Goal: Task Accomplishment & Management: Use online tool/utility

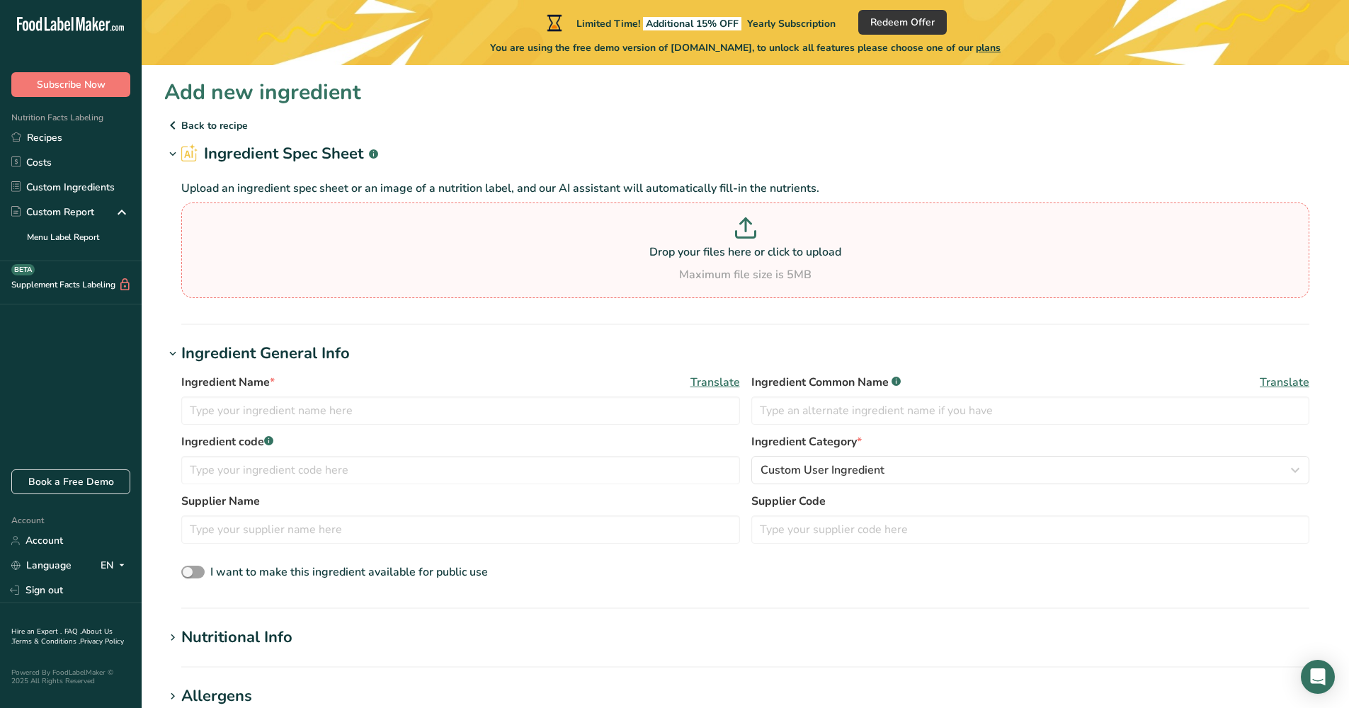
click at [362, 225] on p at bounding box center [745, 230] width 1121 height 26
click at [362, 225] on input "Drop your files here or click to upload Maximum file size is 5MB" at bounding box center [745, 251] width 1128 height 96
click at [414, 410] on input "text" at bounding box center [460, 411] width 559 height 28
type input "C"
paste input "MILK CHOCOLATE - 823"
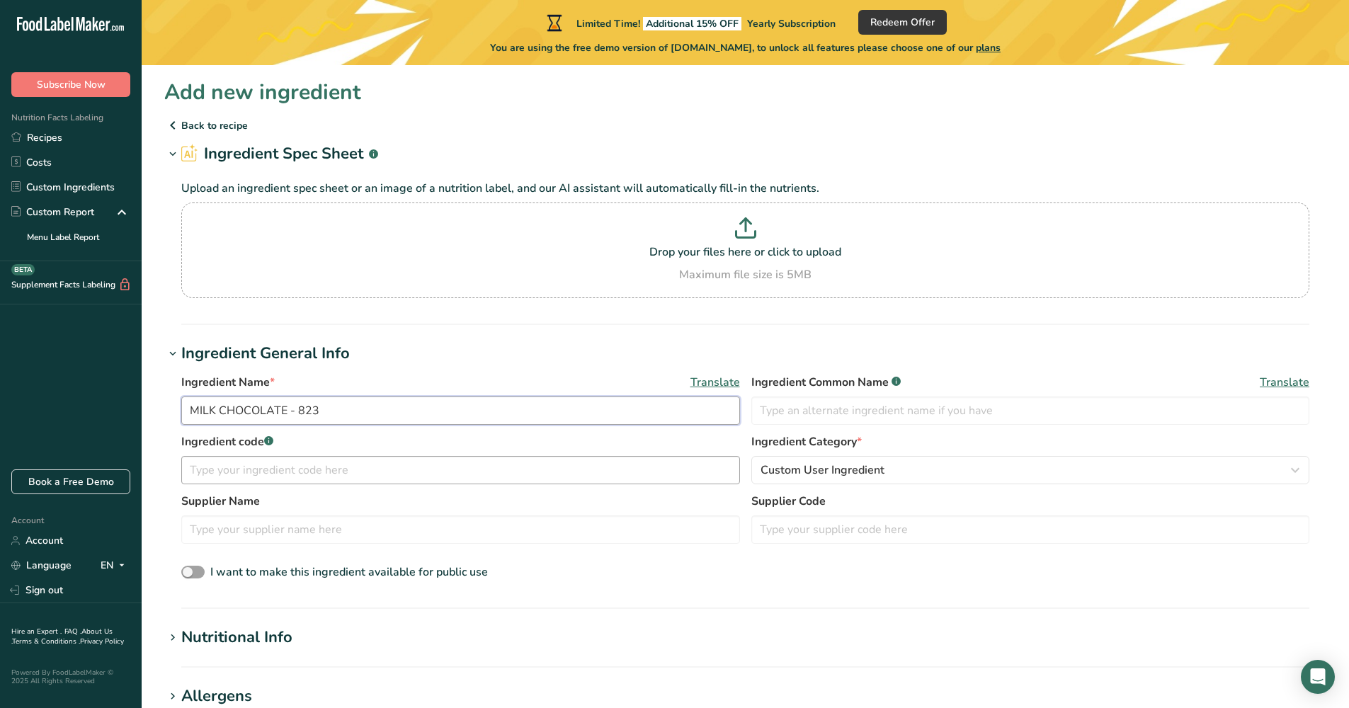
type input "MILK CHOCOLATE - 823"
click at [356, 468] on input "text" at bounding box center [460, 470] width 559 height 28
click at [355, 468] on input "text" at bounding box center [460, 470] width 559 height 28
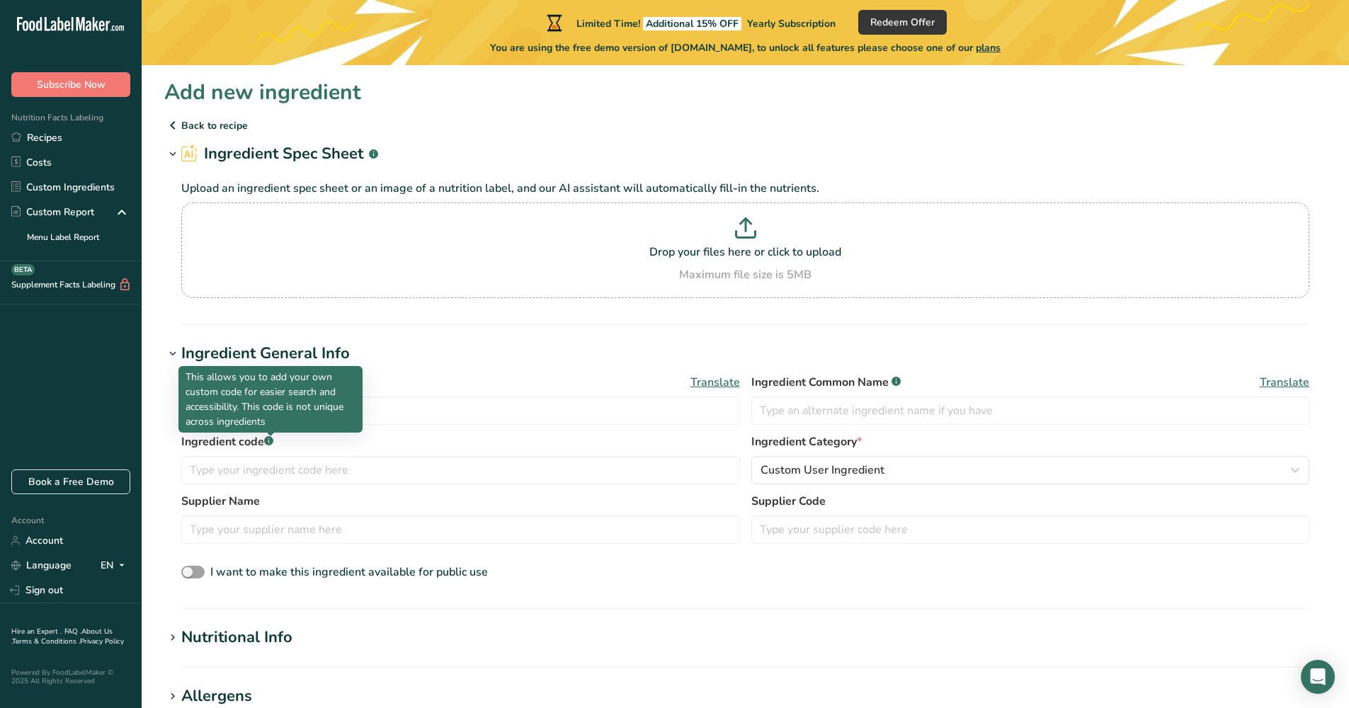
click at [270, 436] on div at bounding box center [270, 435] width 7 height 4
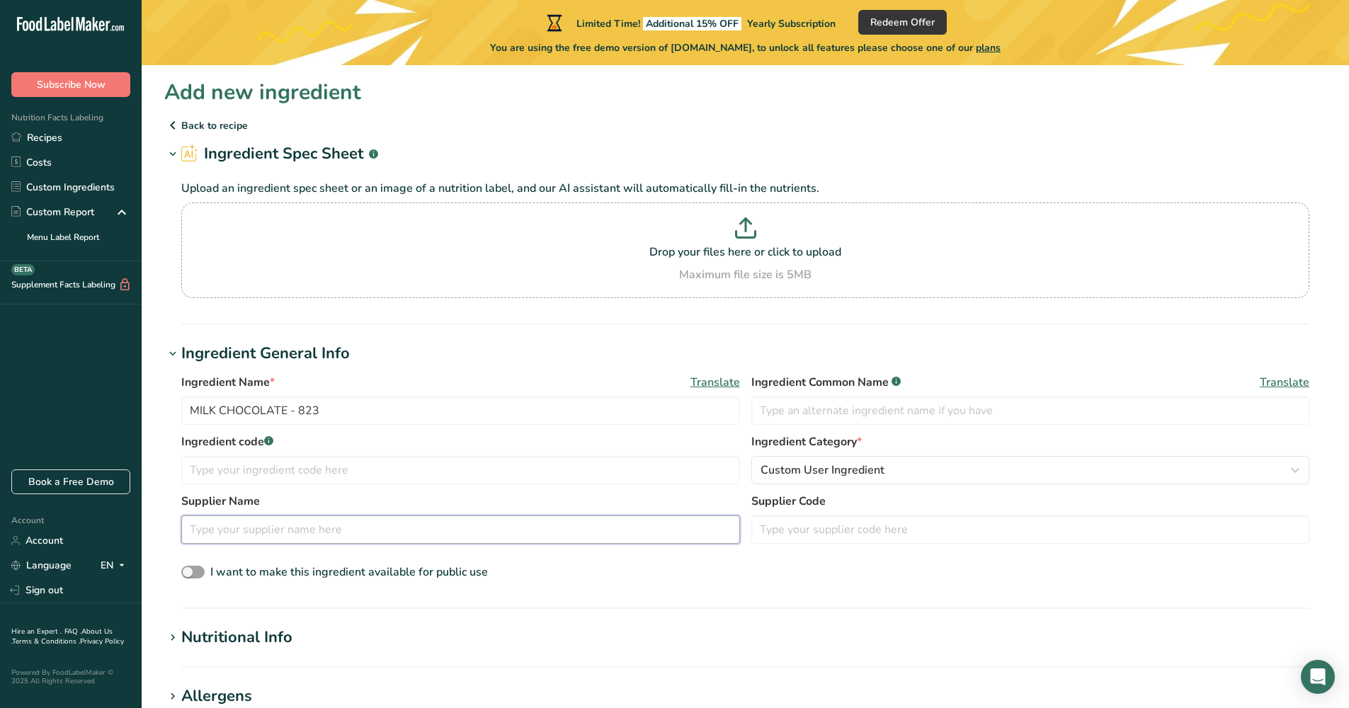
click at [264, 537] on input "text" at bounding box center [460, 530] width 559 height 28
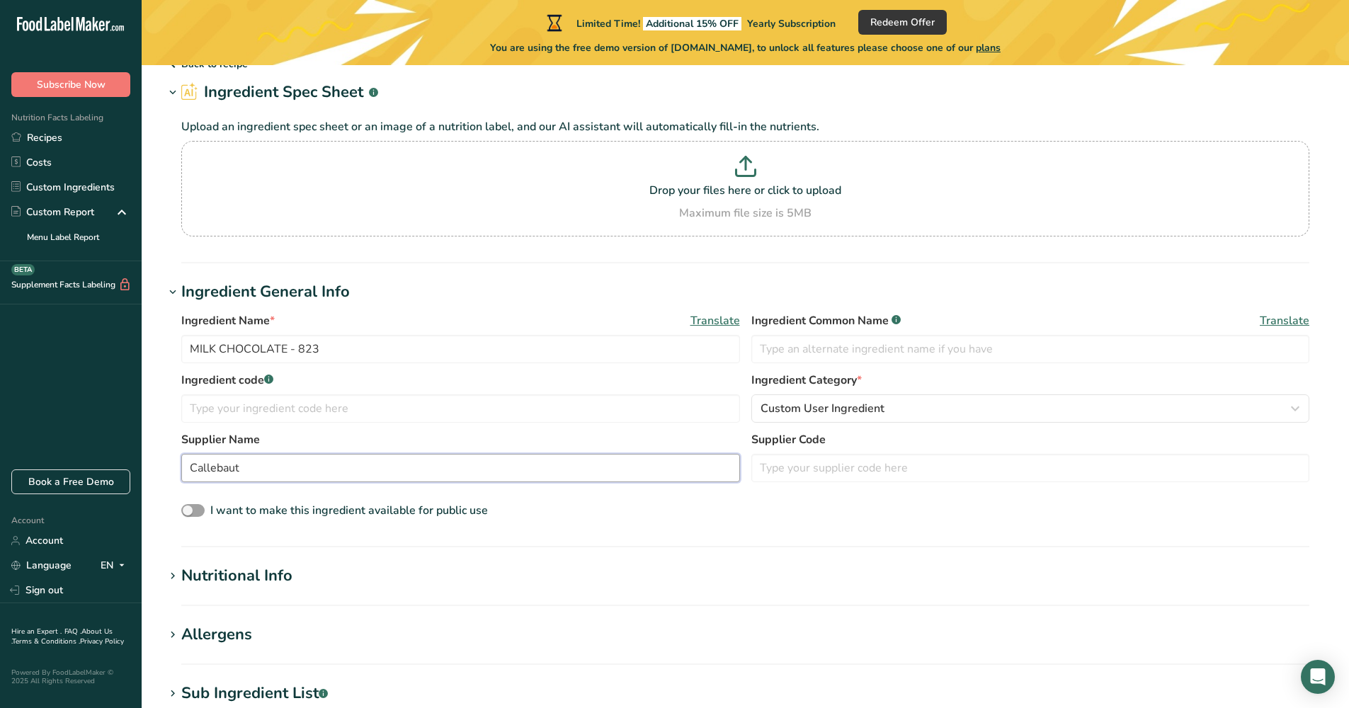
scroll to position [308, 0]
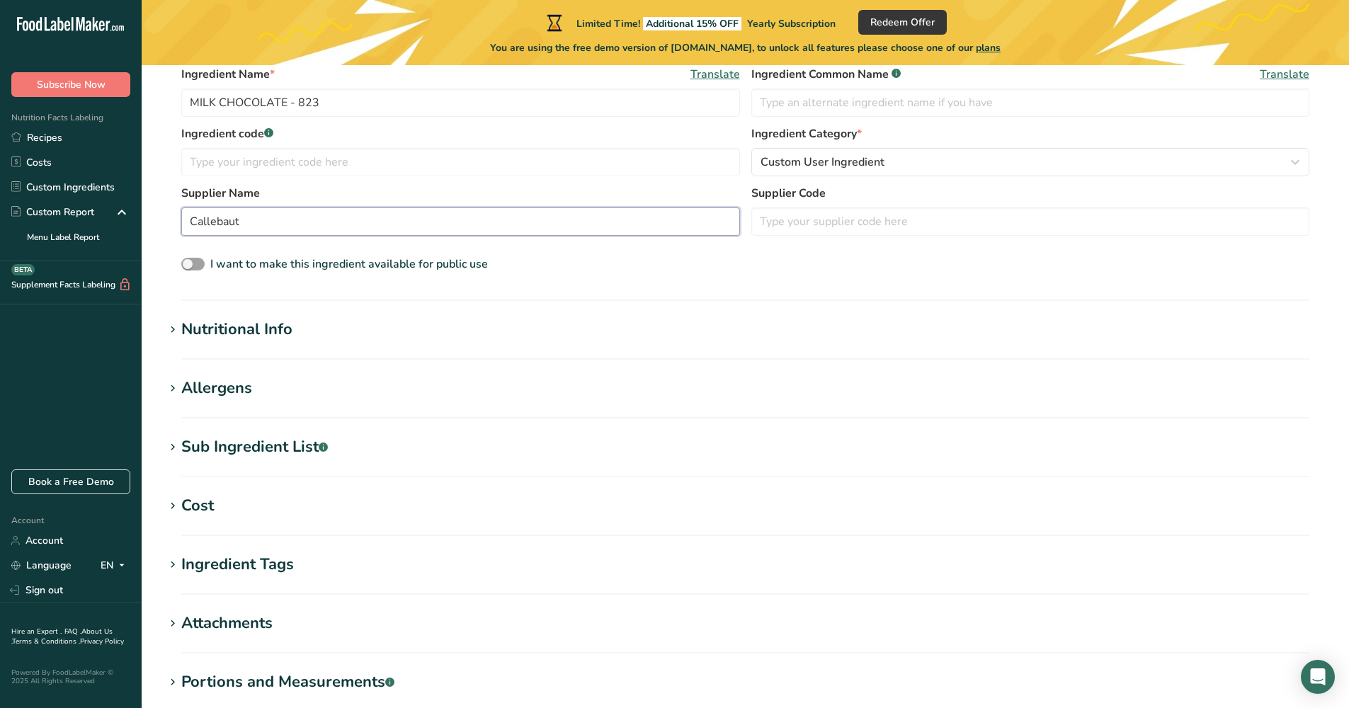
type input "Callebaut"
click at [178, 327] on icon at bounding box center [172, 330] width 13 height 20
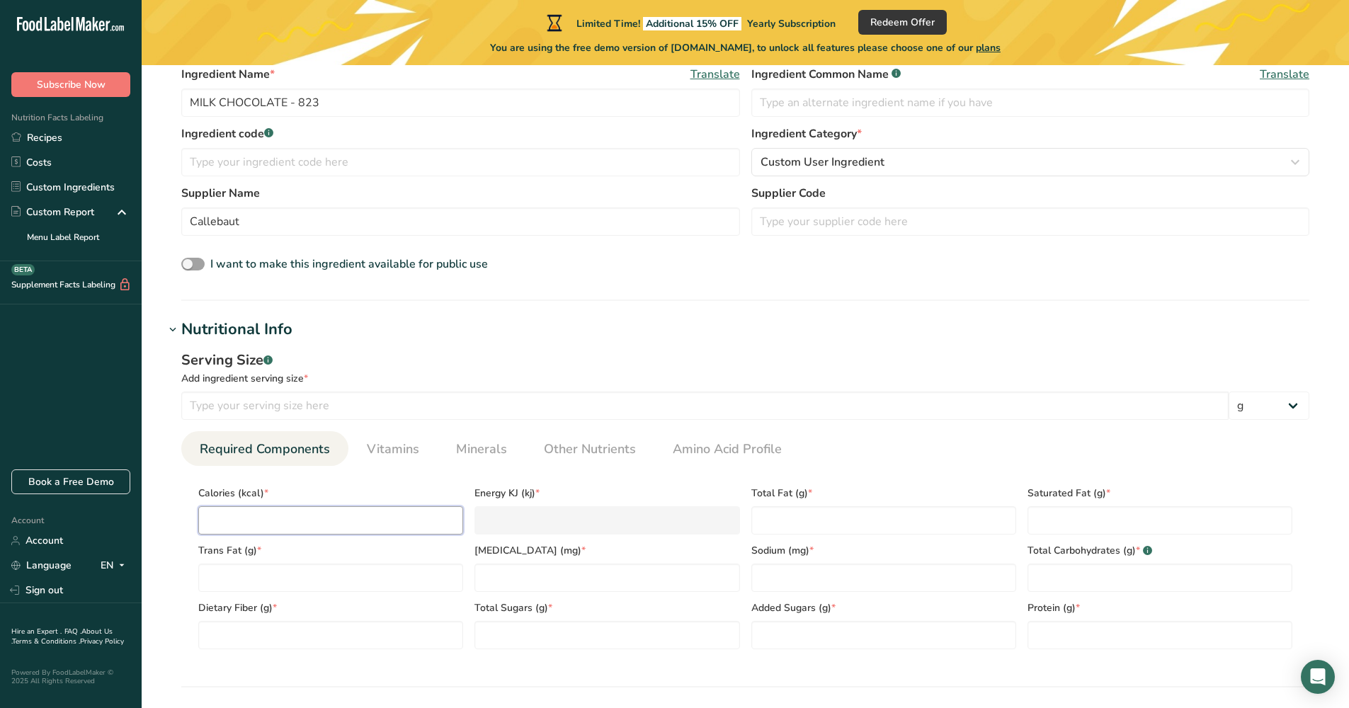
click at [264, 513] on input "number" at bounding box center [330, 521] width 265 height 28
paste input "563"
type input "563"
type KJ "2355.6"
type input "563"
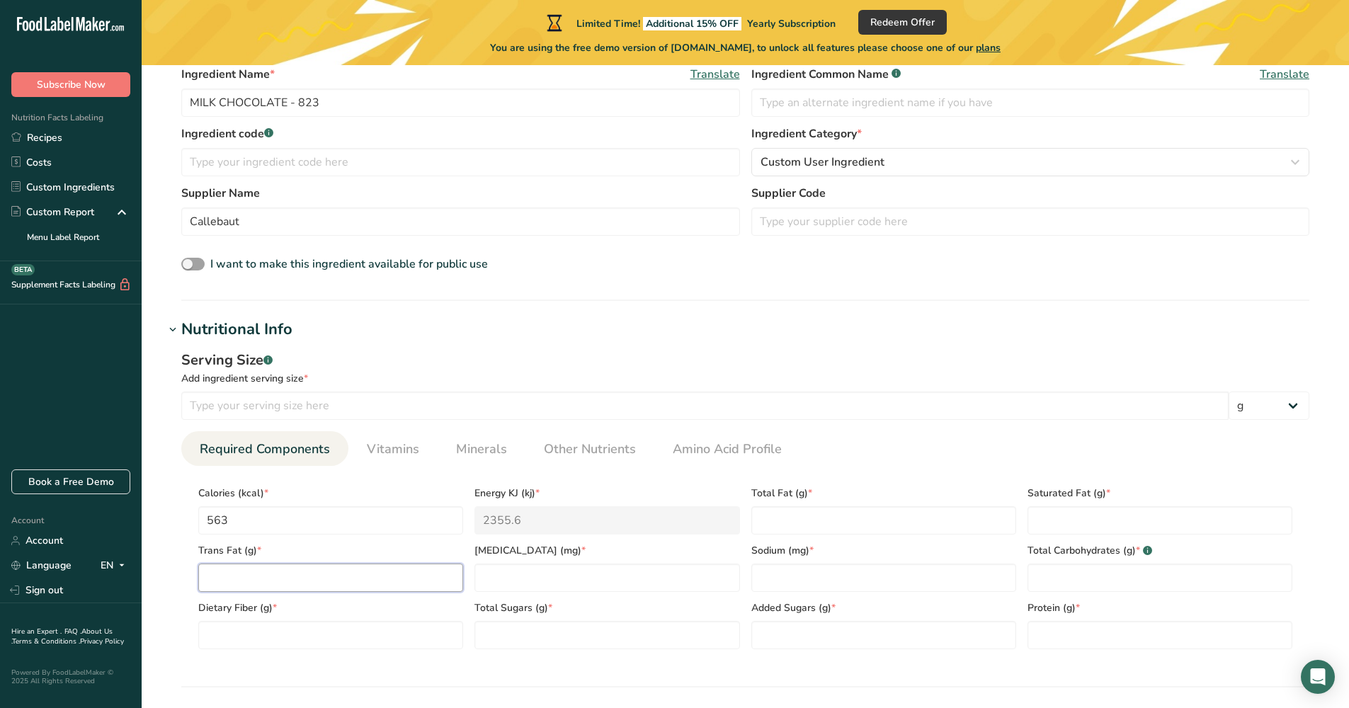
click at [329, 582] on Fat "number" at bounding box center [330, 578] width 265 height 28
click at [776, 514] on Fat "number" at bounding box center [884, 521] width 265 height 28
type Fat "0"
type Fat "36.2"
click at [1070, 523] on Fat "number" at bounding box center [1160, 521] width 265 height 28
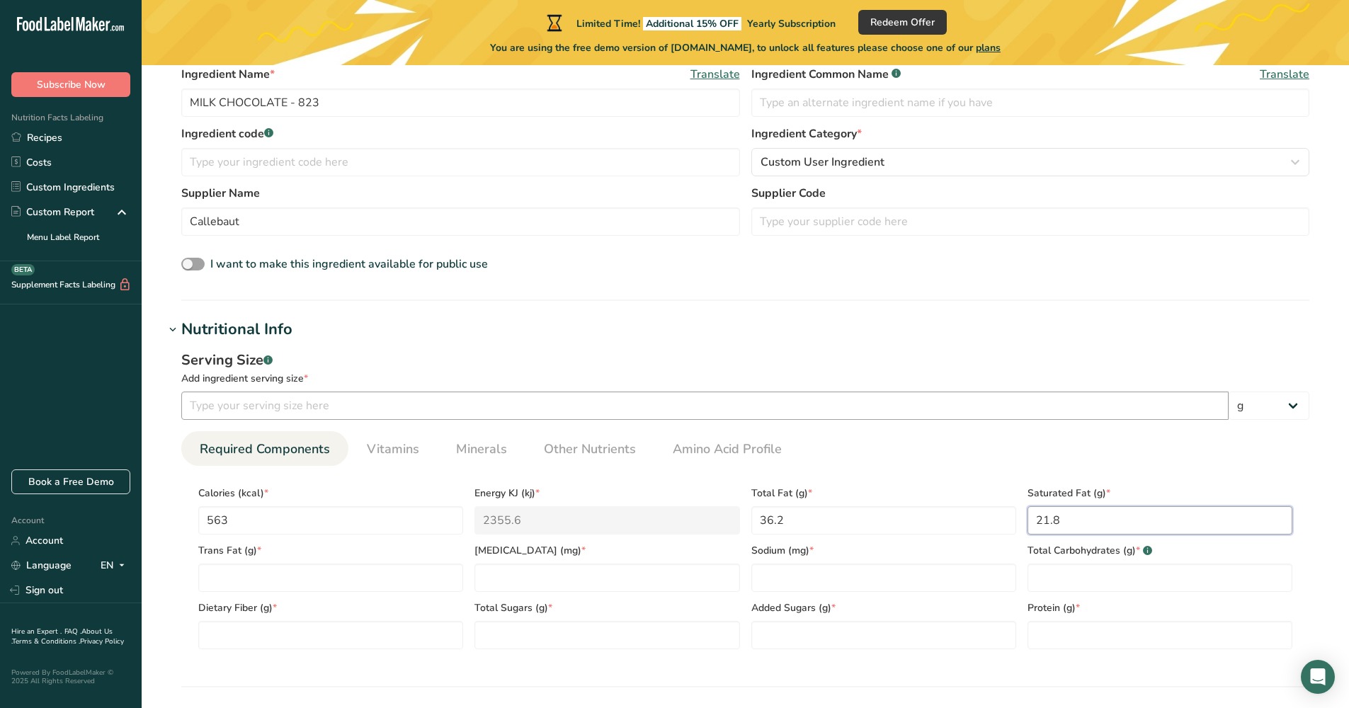
type Fat "21.8"
click at [261, 412] on input "number" at bounding box center [705, 406] width 1048 height 28
type input "100"
click at [272, 572] on Fat "number" at bounding box center [330, 578] width 265 height 28
type Fat "0.4"
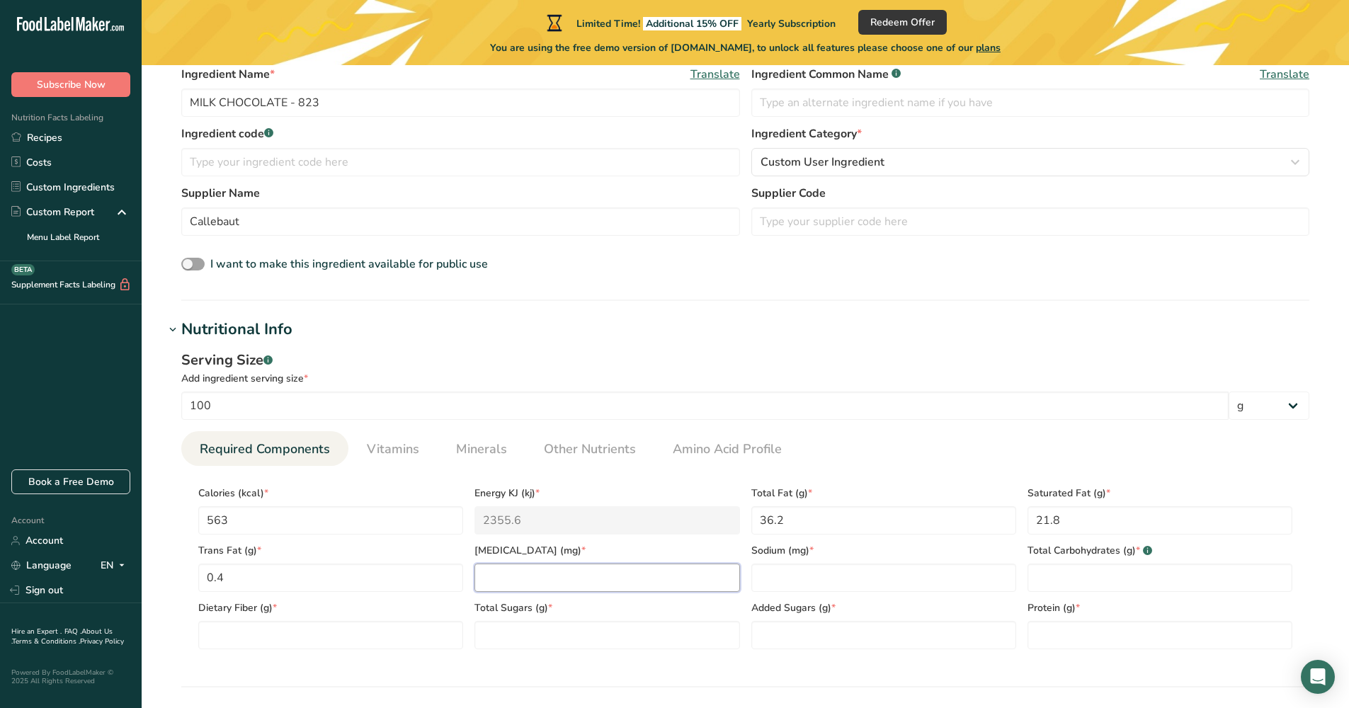
click at [508, 579] on input "number" at bounding box center [607, 578] width 265 height 28
click at [1050, 575] on Carbohydrates "number" at bounding box center [1160, 578] width 265 height 28
type Carbohydrates "50.9"
drag, startPoint x: 524, startPoint y: 638, endPoint x: 525, endPoint y: 630, distance: 7.2
click at [524, 638] on Sugars "number" at bounding box center [607, 635] width 265 height 28
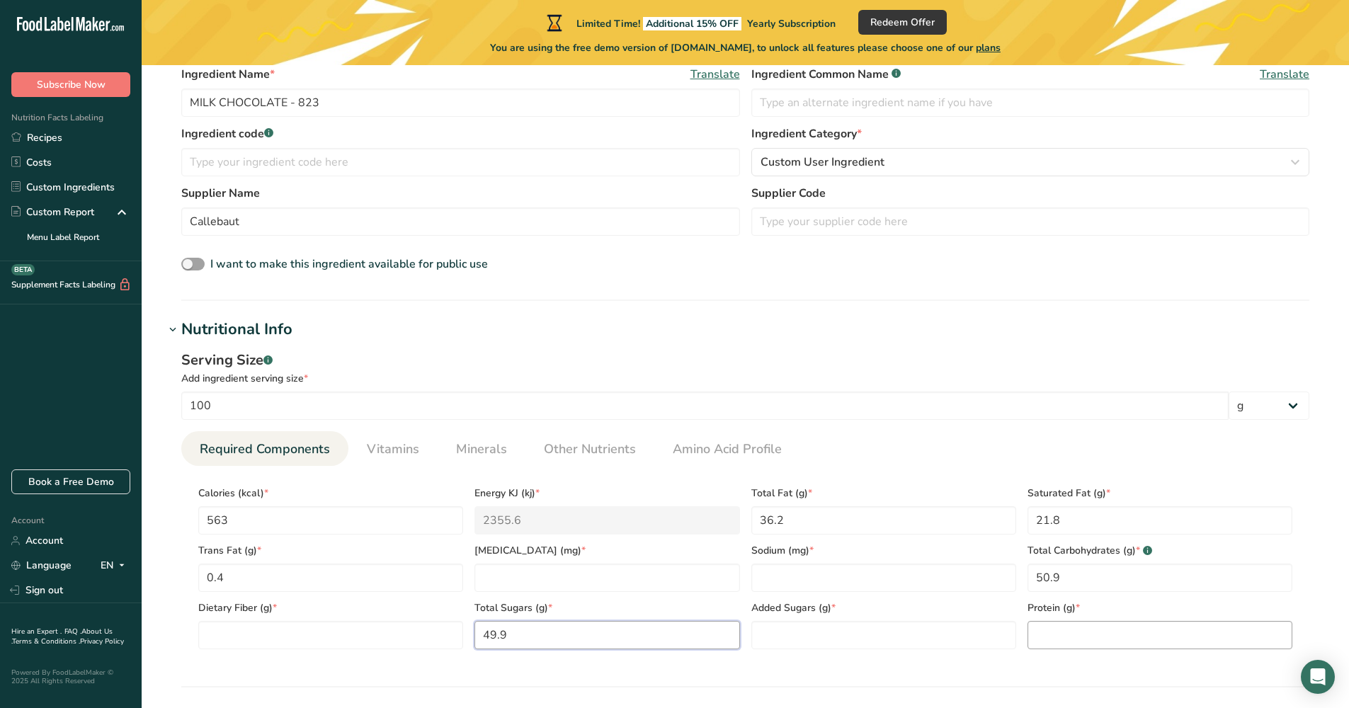
type Sugars "49.9"
click at [1077, 638] on input "number" at bounding box center [1160, 635] width 265 height 28
type input "7"
click at [793, 577] on input "number" at bounding box center [884, 578] width 265 height 28
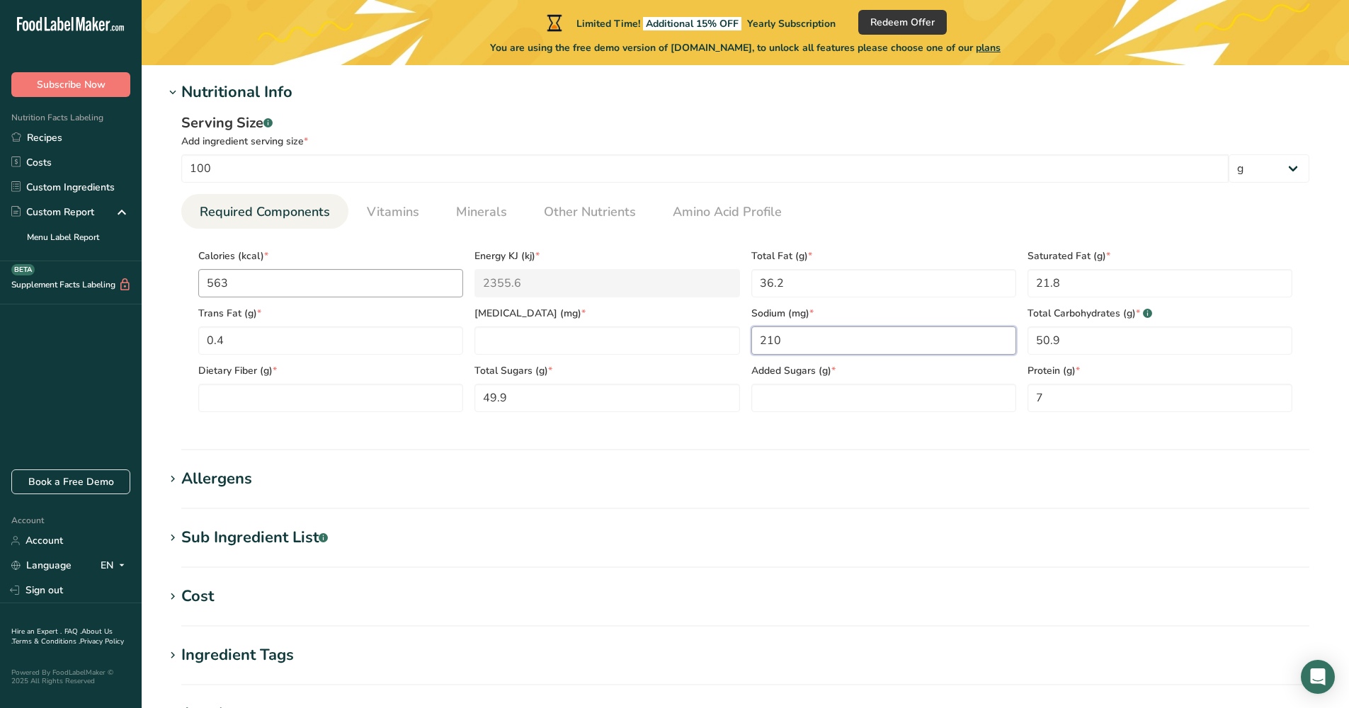
scroll to position [528, 0]
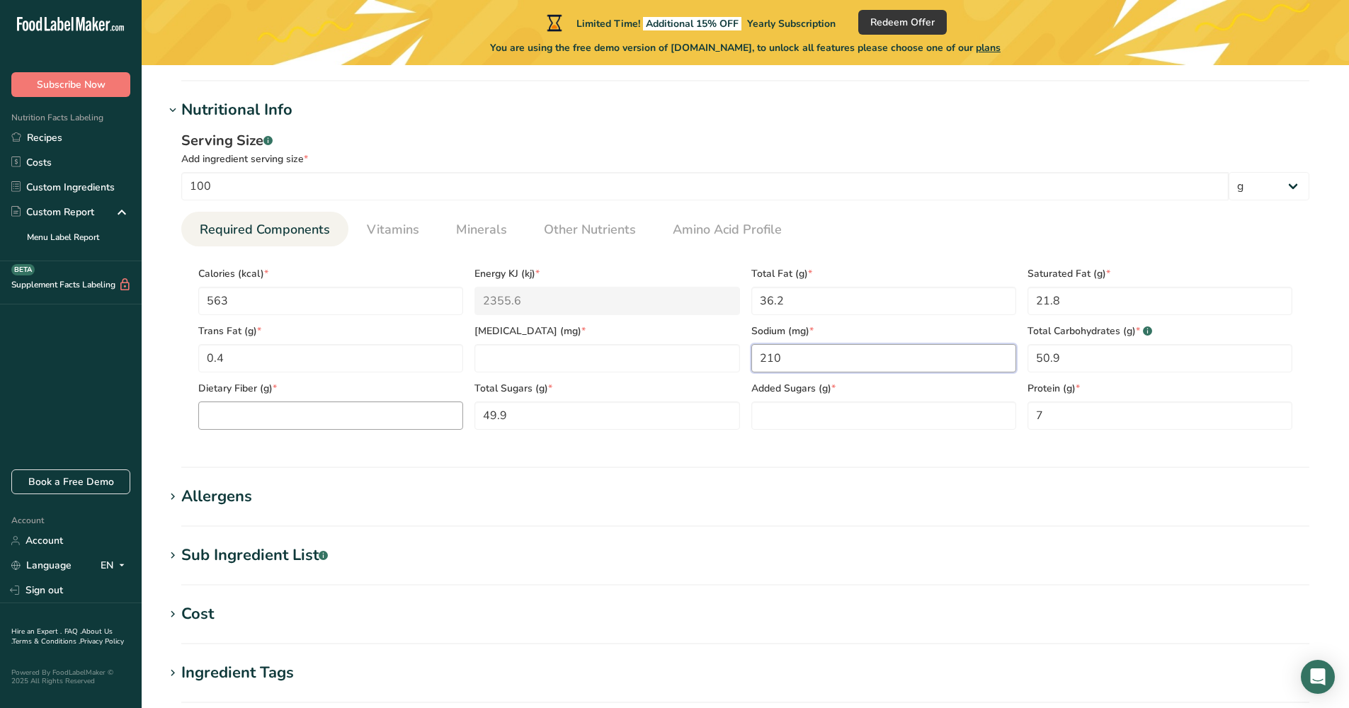
type input "210"
click at [285, 418] on Fiber "number" at bounding box center [330, 416] width 265 height 28
type Fiber "0"
click at [798, 412] on Sugars "number" at bounding box center [884, 416] width 265 height 28
type Sugars "0"
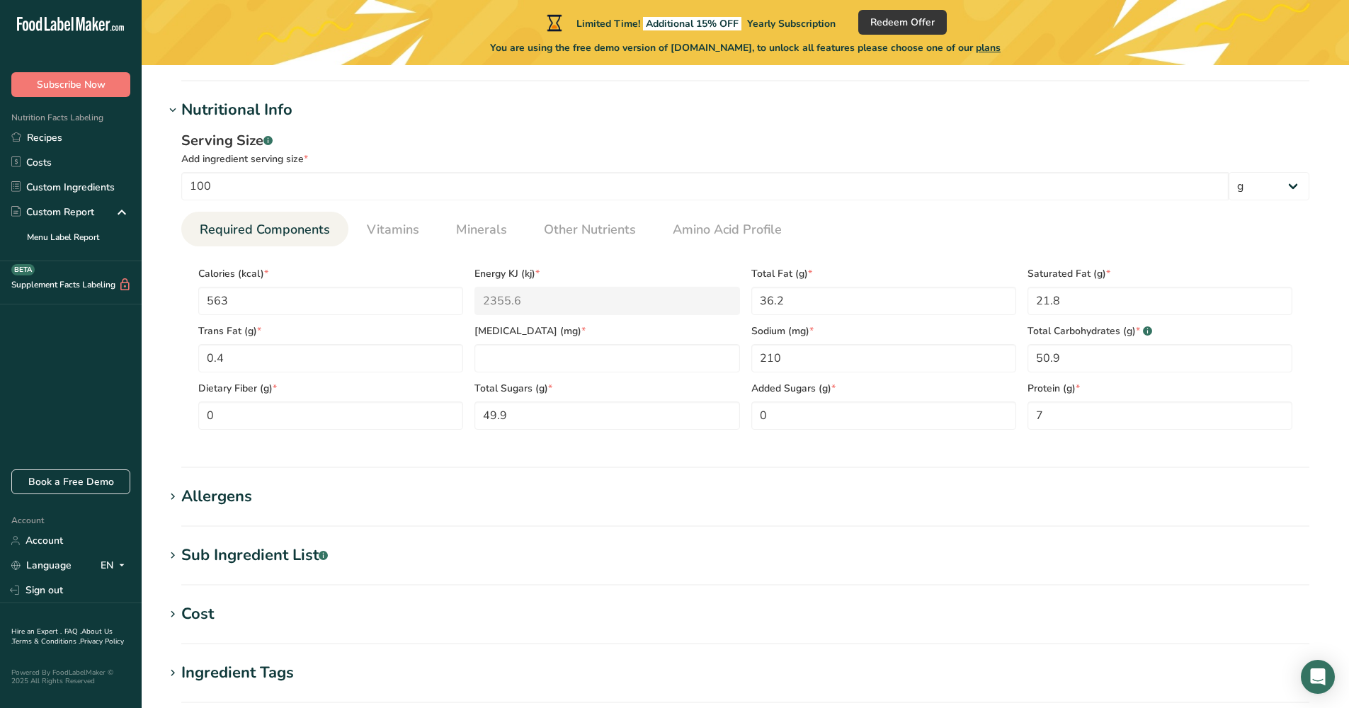
click at [169, 494] on icon at bounding box center [172, 497] width 13 height 20
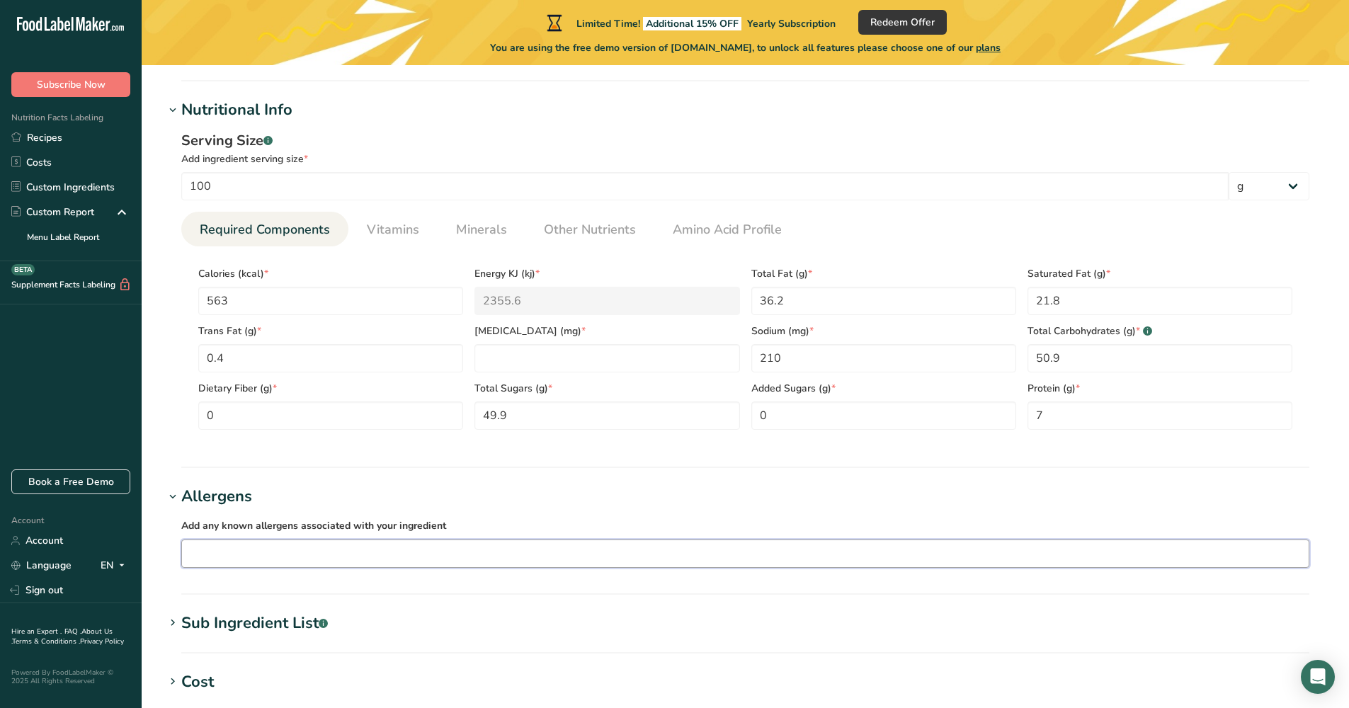
click at [239, 558] on input "text" at bounding box center [745, 554] width 1127 height 22
click at [277, 480] on div "Milk" at bounding box center [734, 480] width 1082 height 15
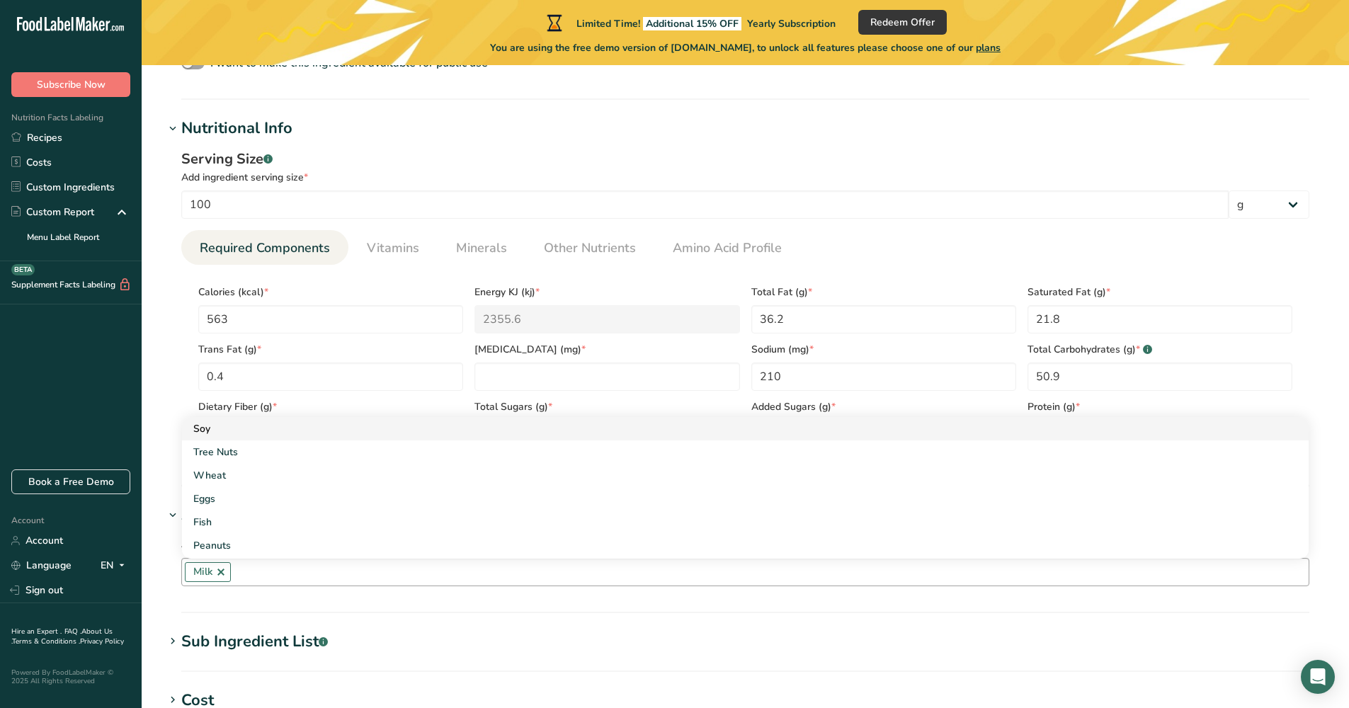
click at [230, 430] on div "Soy" at bounding box center [734, 428] width 1082 height 15
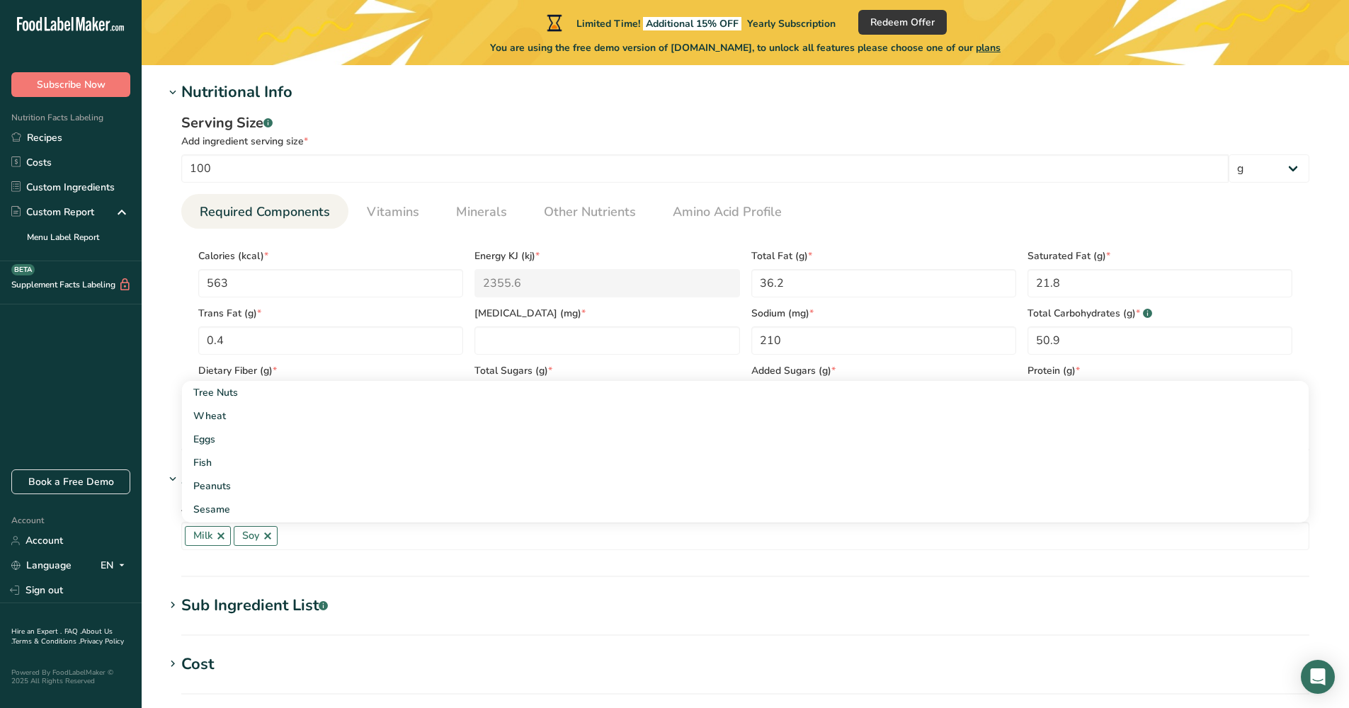
scroll to position [555, 0]
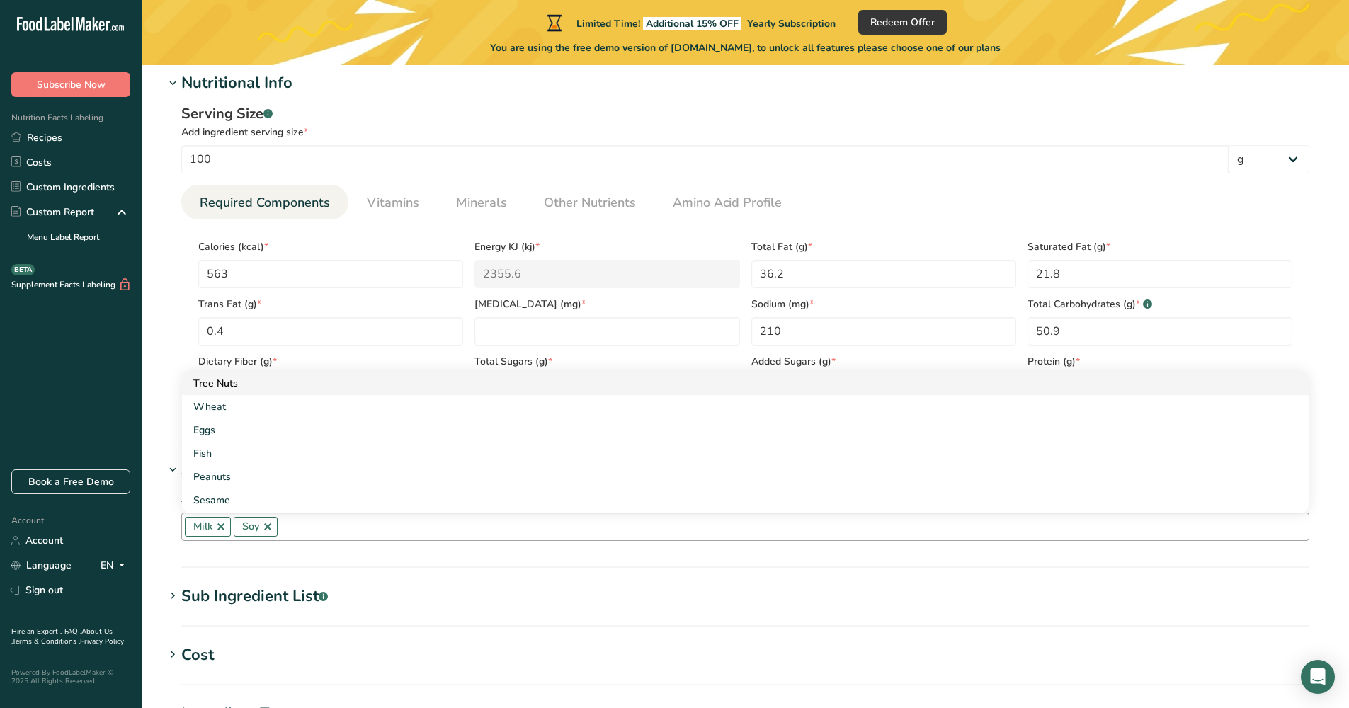
click at [222, 378] on div "Tree Nuts" at bounding box center [734, 383] width 1082 height 15
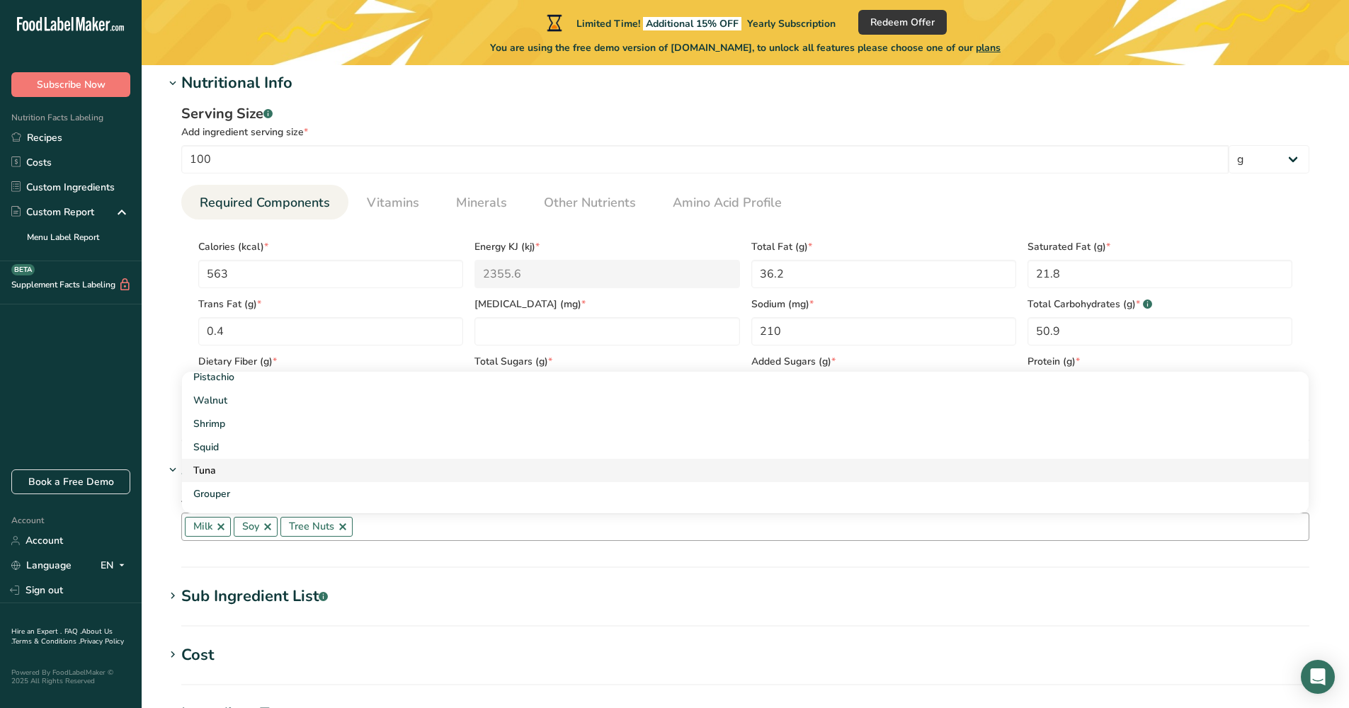
scroll to position [837, 0]
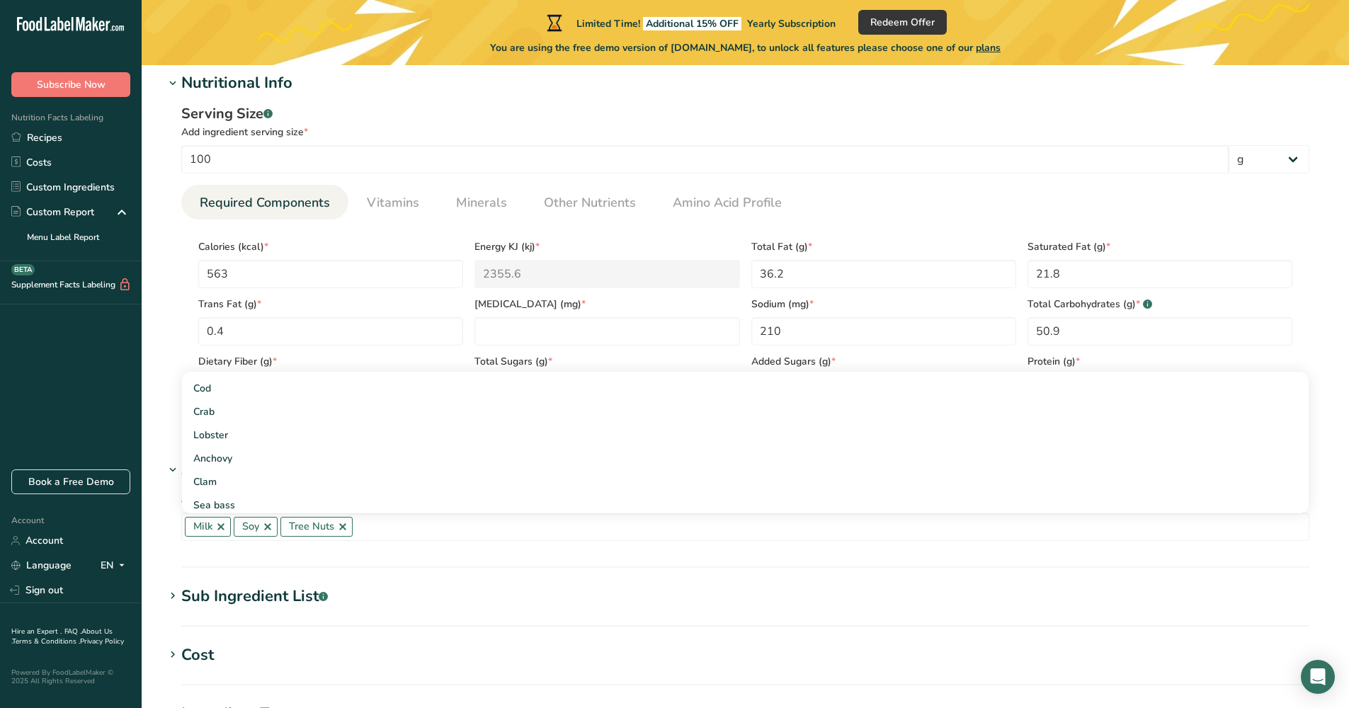
click at [172, 596] on icon at bounding box center [172, 597] width 13 height 20
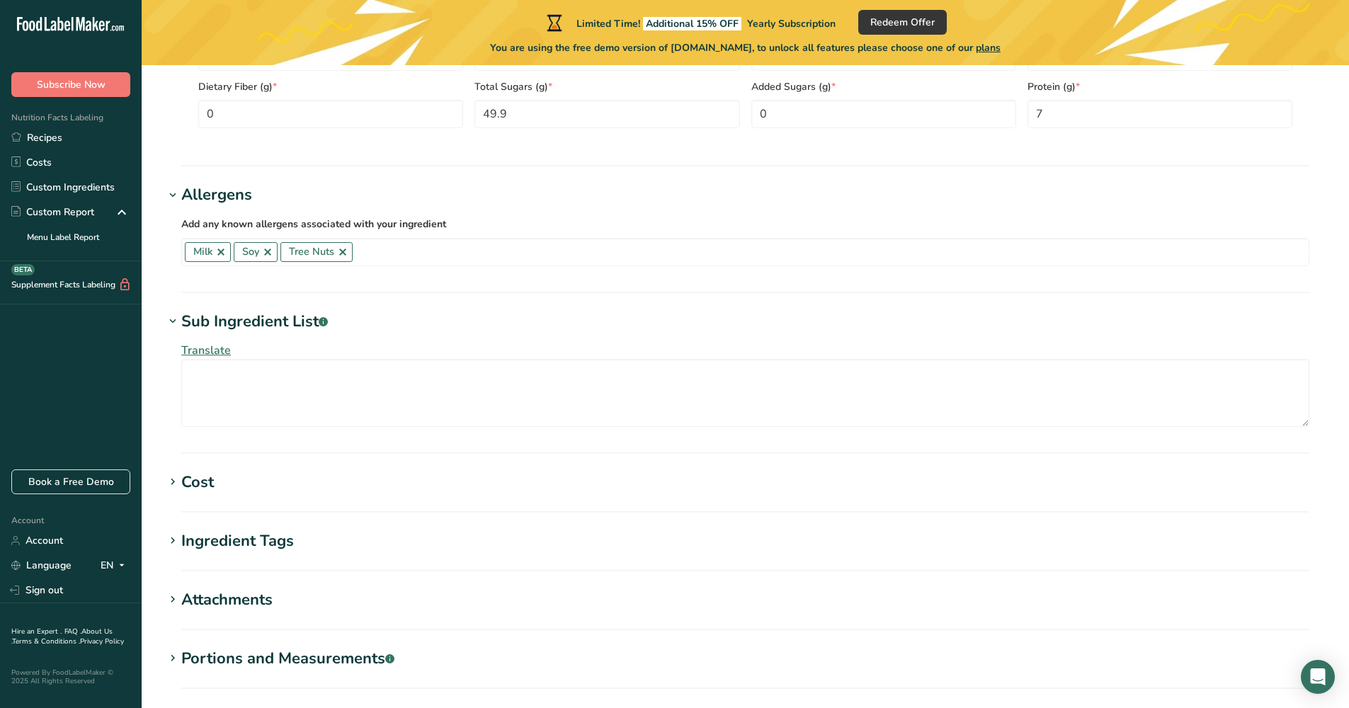
scroll to position [901, 0]
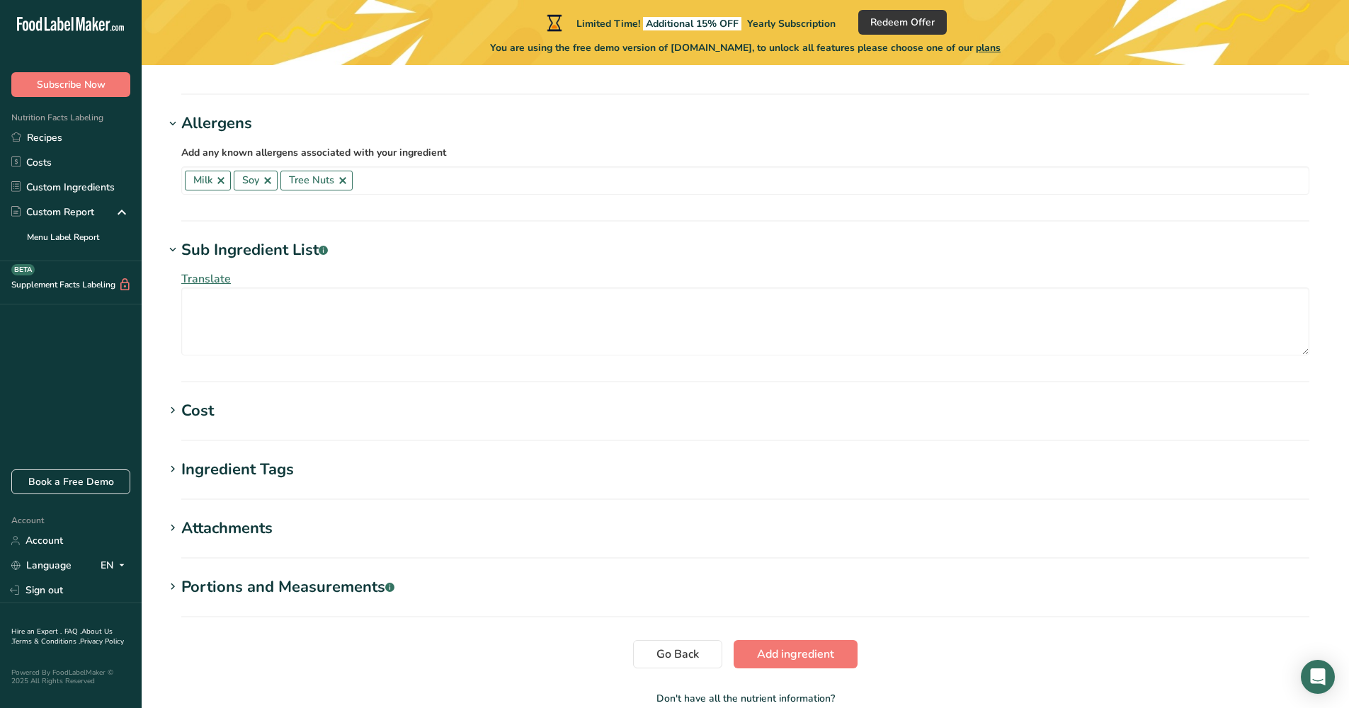
click at [172, 473] on icon at bounding box center [172, 470] width 13 height 20
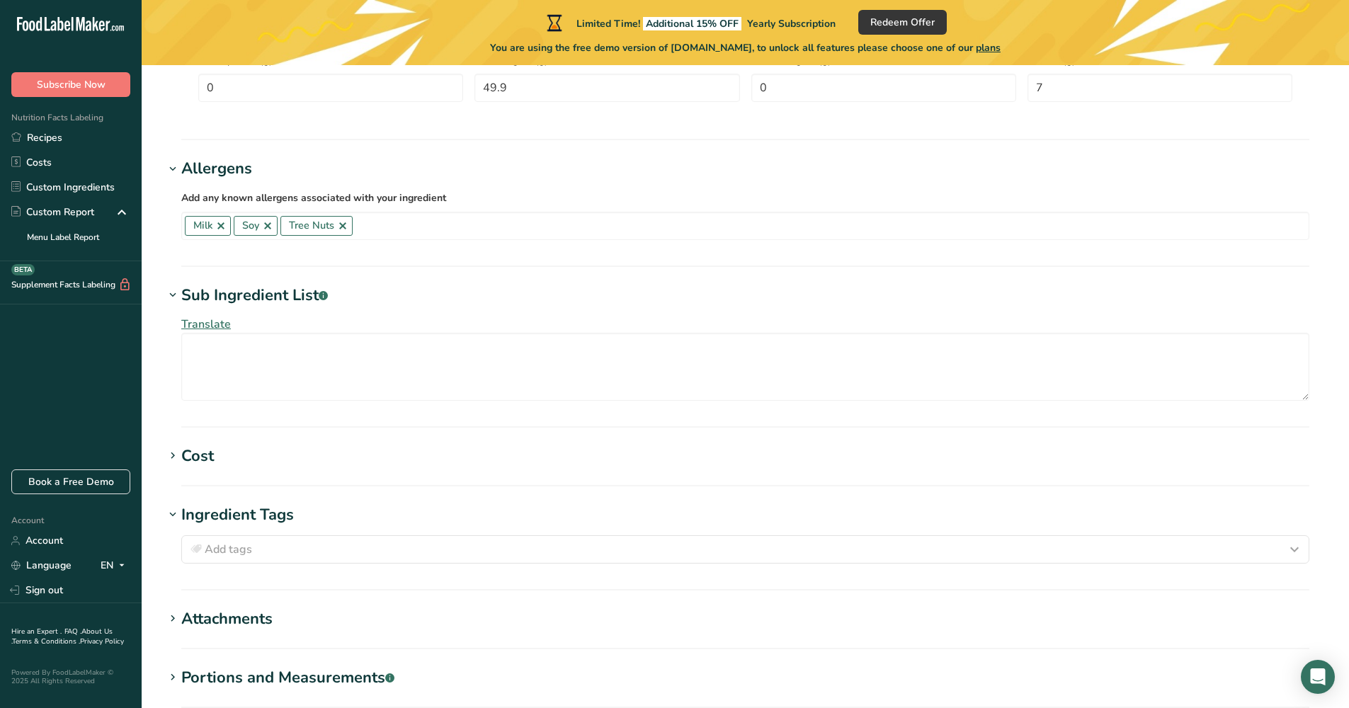
scroll to position [1027, 0]
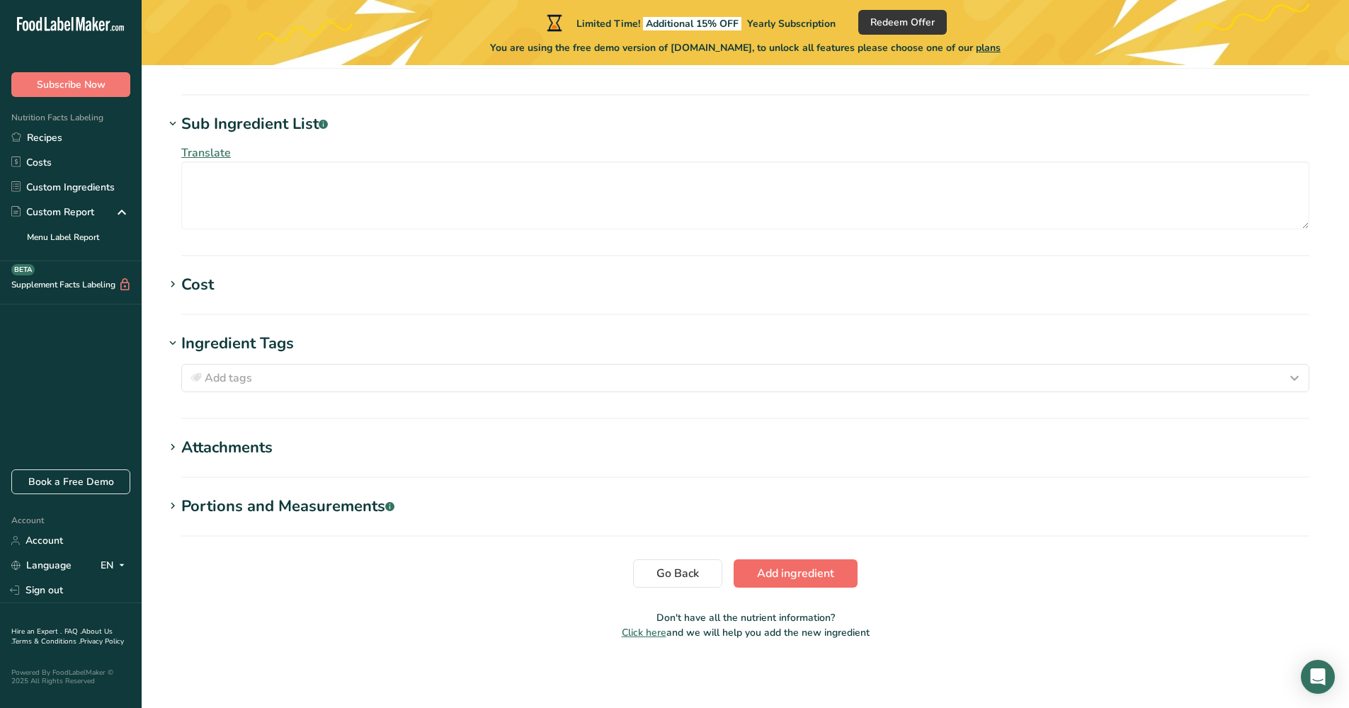
click at [789, 579] on span "Add ingredient" at bounding box center [795, 573] width 77 height 17
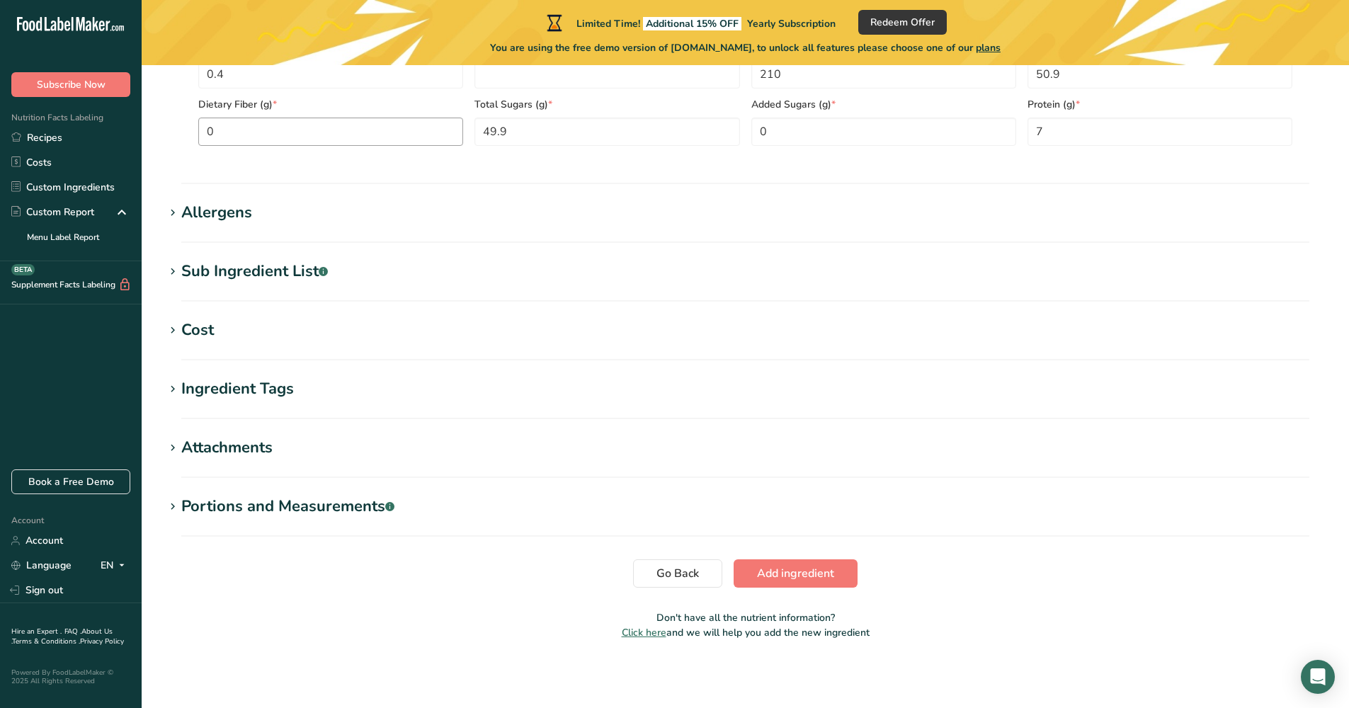
scroll to position [167, 0]
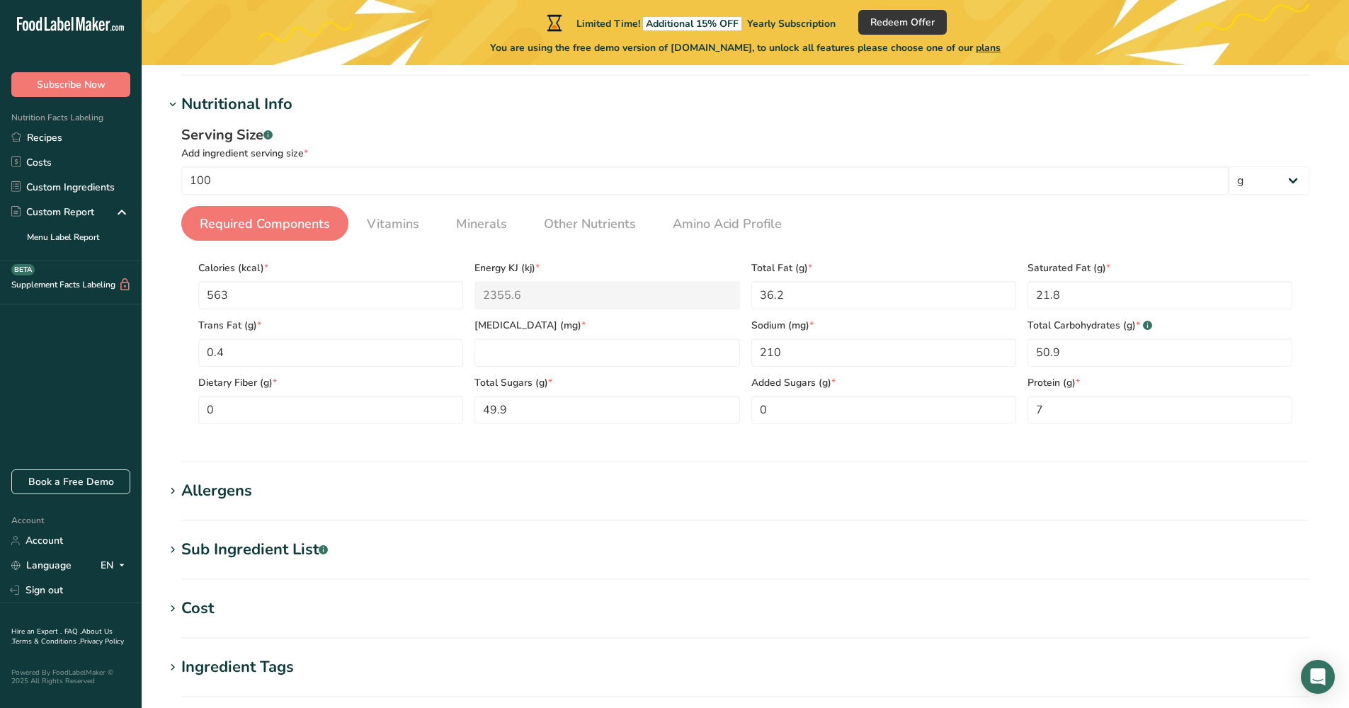
click at [298, 227] on span "Required Components" at bounding box center [265, 224] width 130 height 19
click at [274, 227] on span "Required Components" at bounding box center [265, 224] width 130 height 19
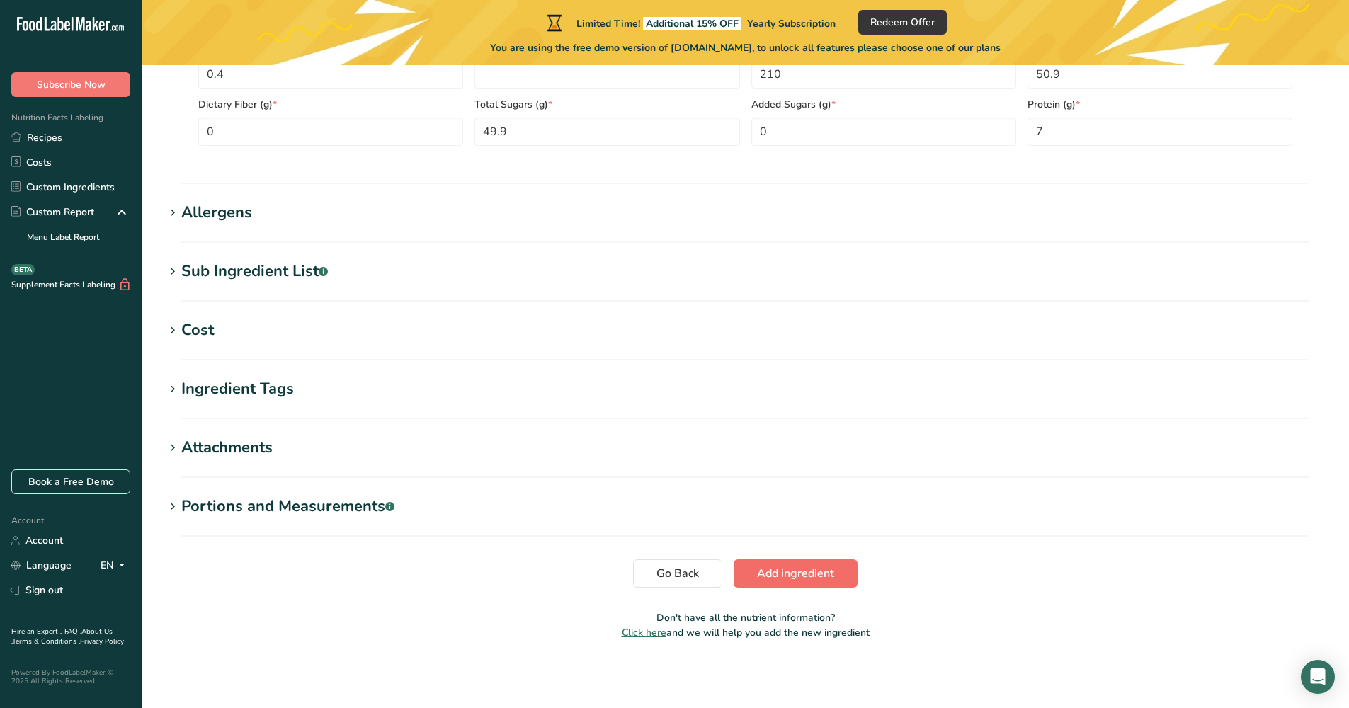
click at [781, 574] on span "Add ingredient" at bounding box center [795, 573] width 77 height 17
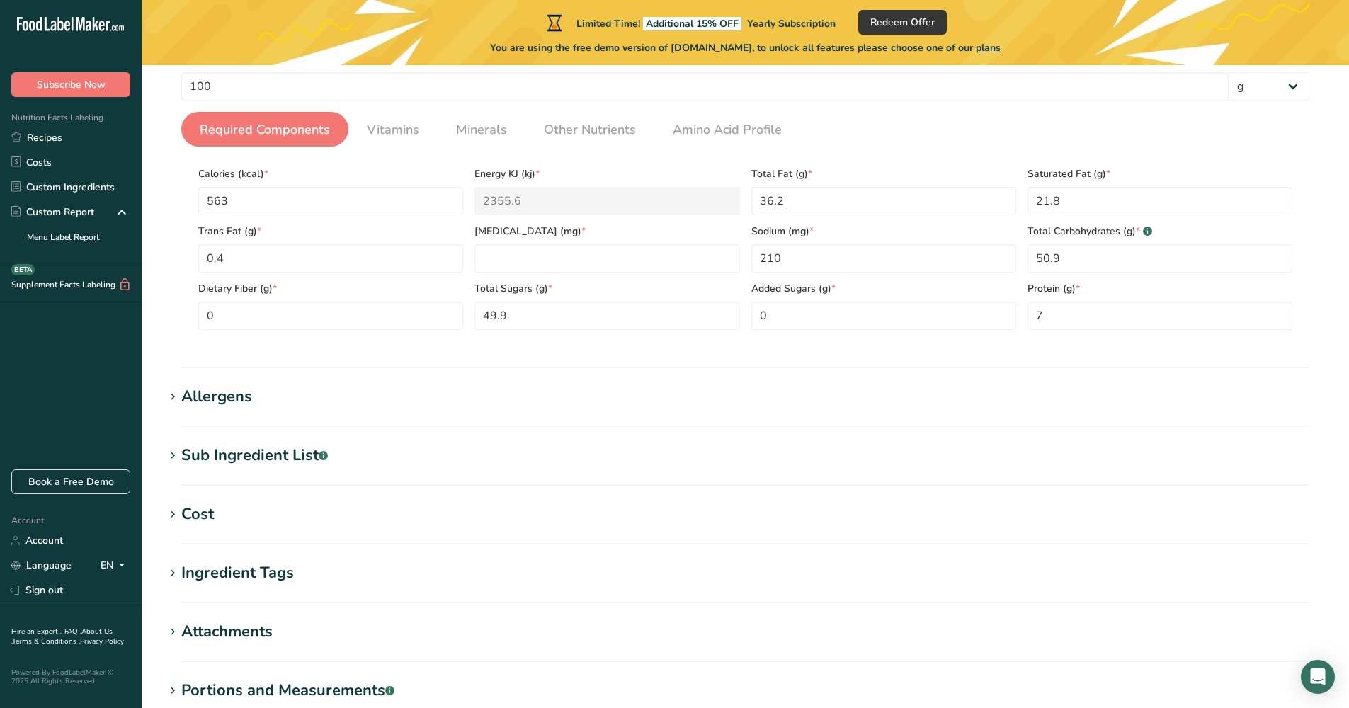
scroll to position [260, 0]
click at [530, 254] on input "number" at bounding box center [607, 260] width 265 height 28
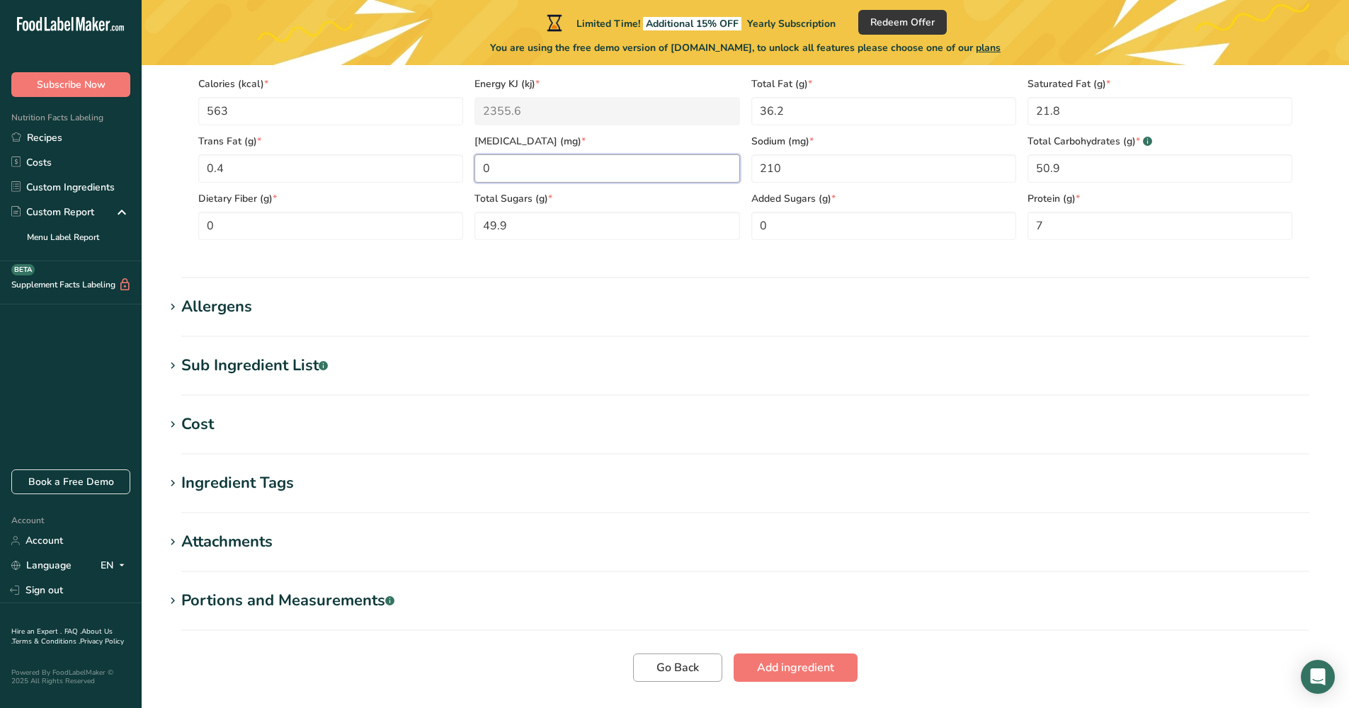
scroll to position [446, 0]
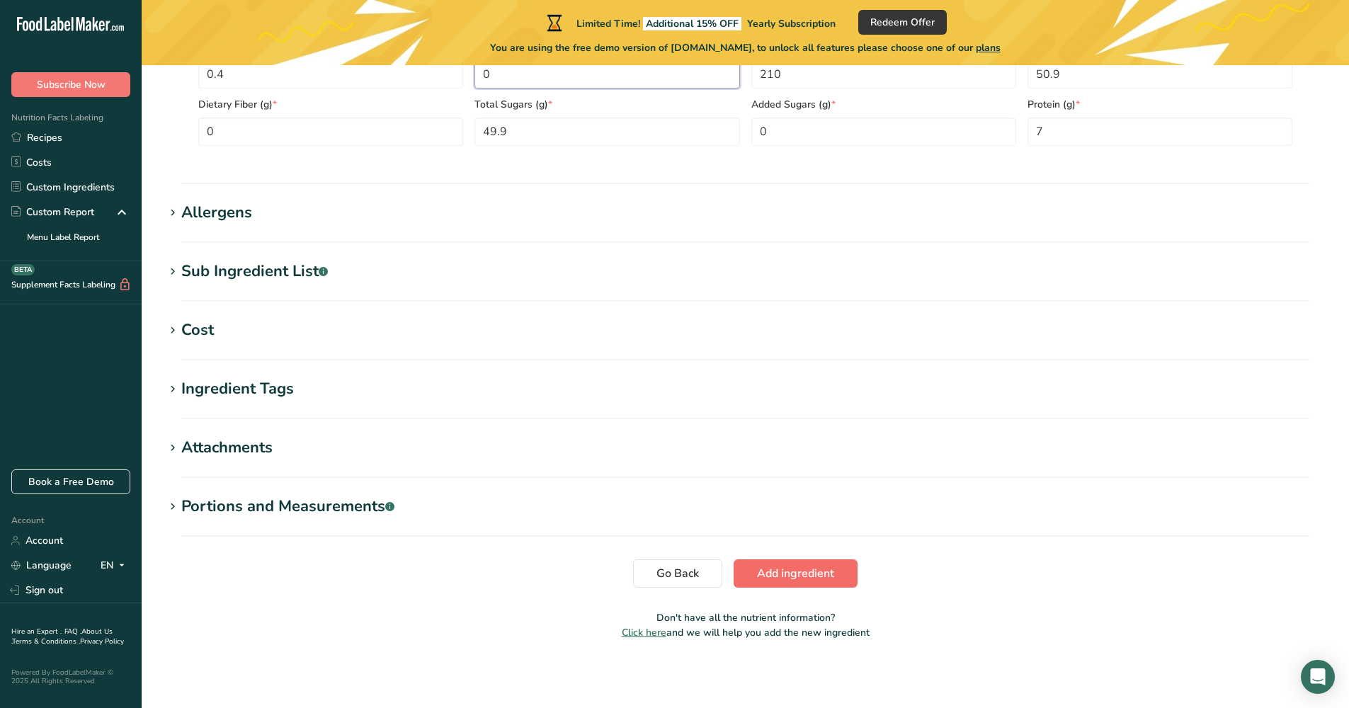
type input "0"
click at [800, 578] on span "Add ingredient" at bounding box center [795, 573] width 77 height 17
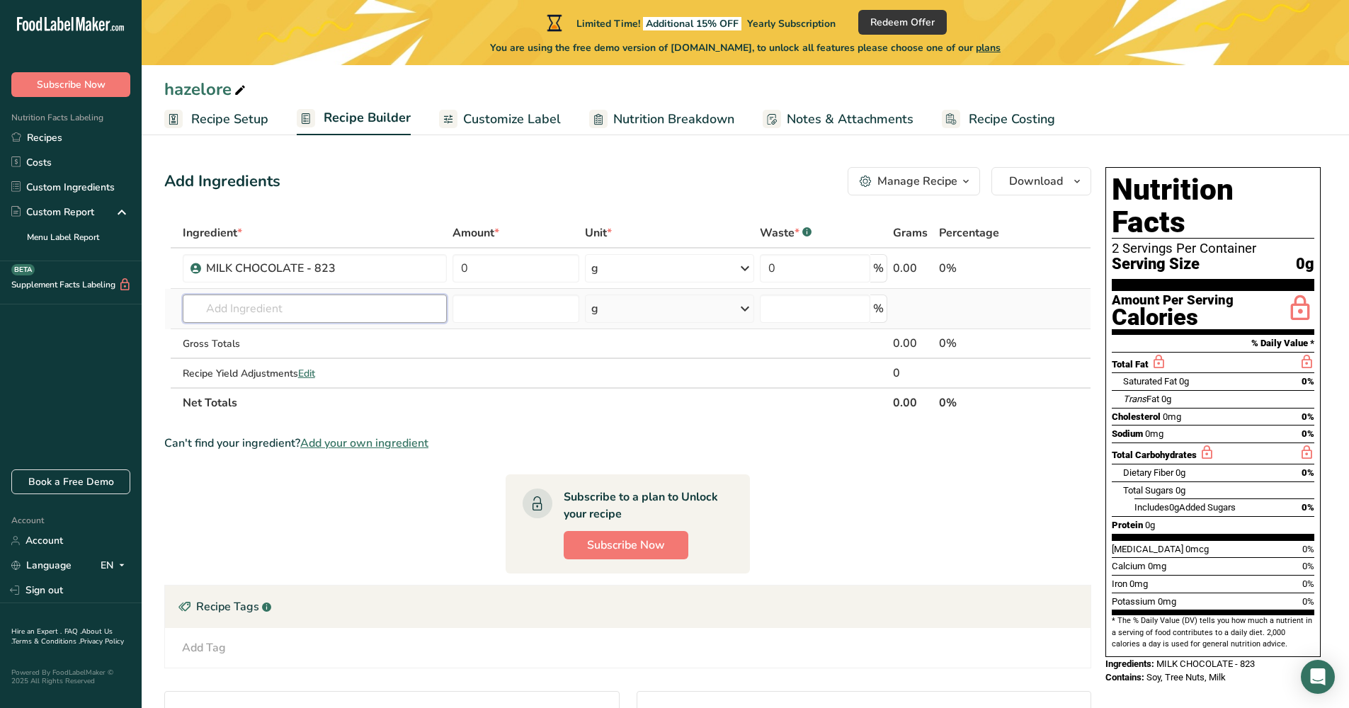
click at [244, 315] on input "text" at bounding box center [315, 309] width 264 height 28
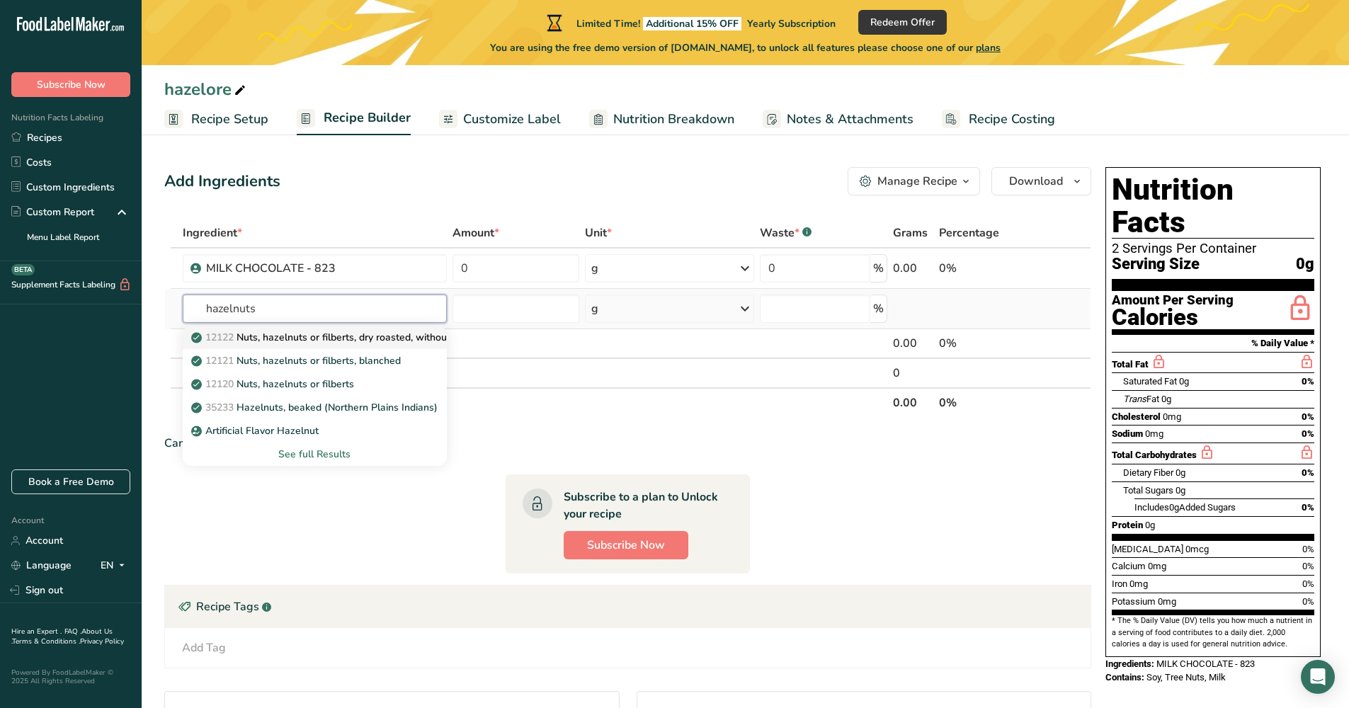
type input "hazelnuts"
click at [270, 334] on p "12122 Nuts, hazelnuts or filberts, dry roasted, without salt added" at bounding box center [347, 337] width 307 height 15
type input "Nuts, hazelnuts or filberts, dry roasted, without salt added"
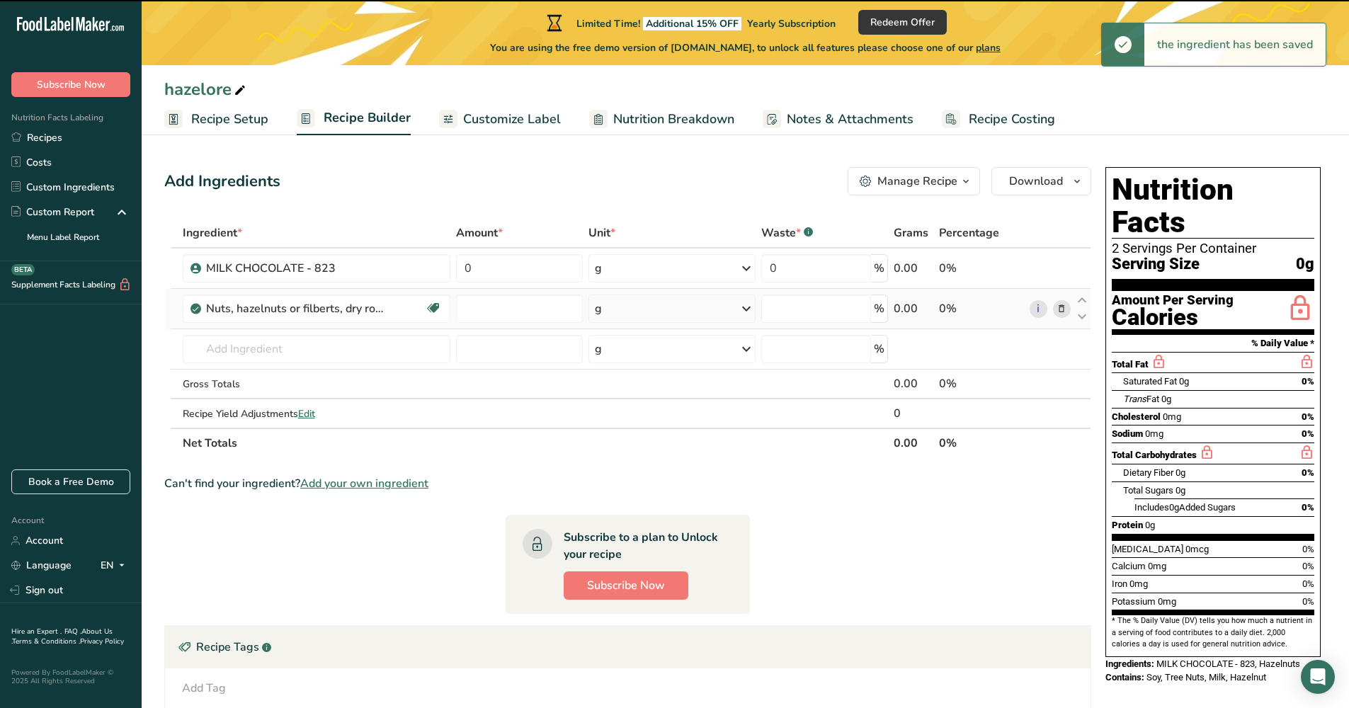
type input "0"
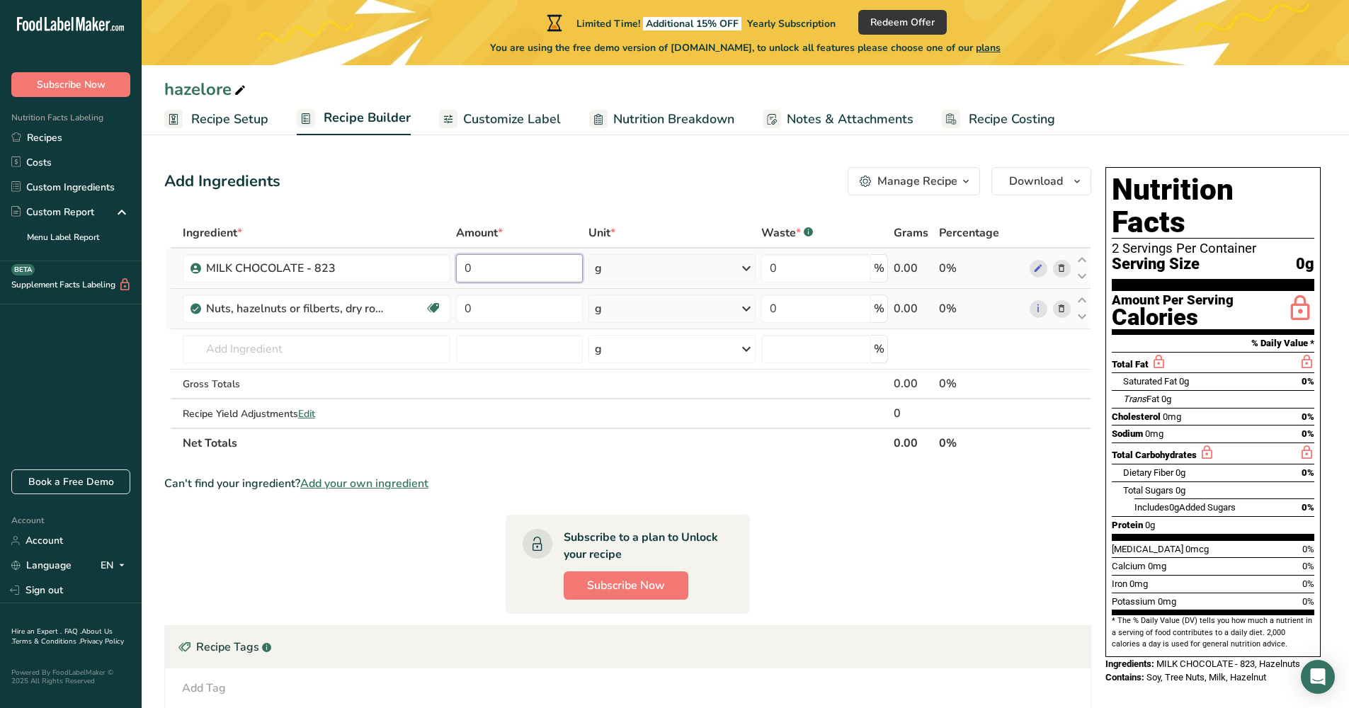
click at [505, 256] on input "0" at bounding box center [519, 268] width 126 height 28
type input "60"
click at [494, 315] on div "Ingredient * Amount * Unit * Waste * .a-a{fill:#347362;}.b-a{fill:#fff;} Grams …" at bounding box center [627, 338] width 927 height 240
type input "15"
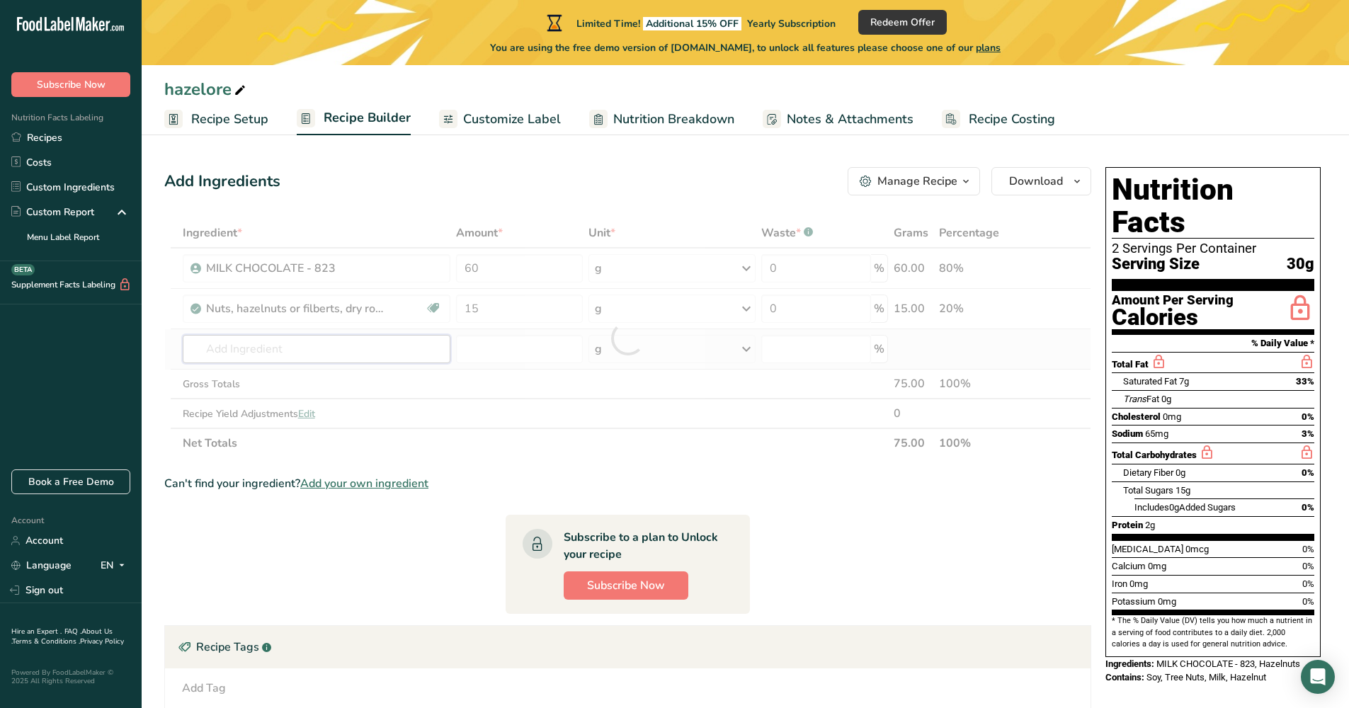
click at [335, 349] on div "Ingredient * Amount * Unit * Waste * .a-a{fill:#347362;}.b-a{fill:#fff;} Grams …" at bounding box center [627, 338] width 927 height 240
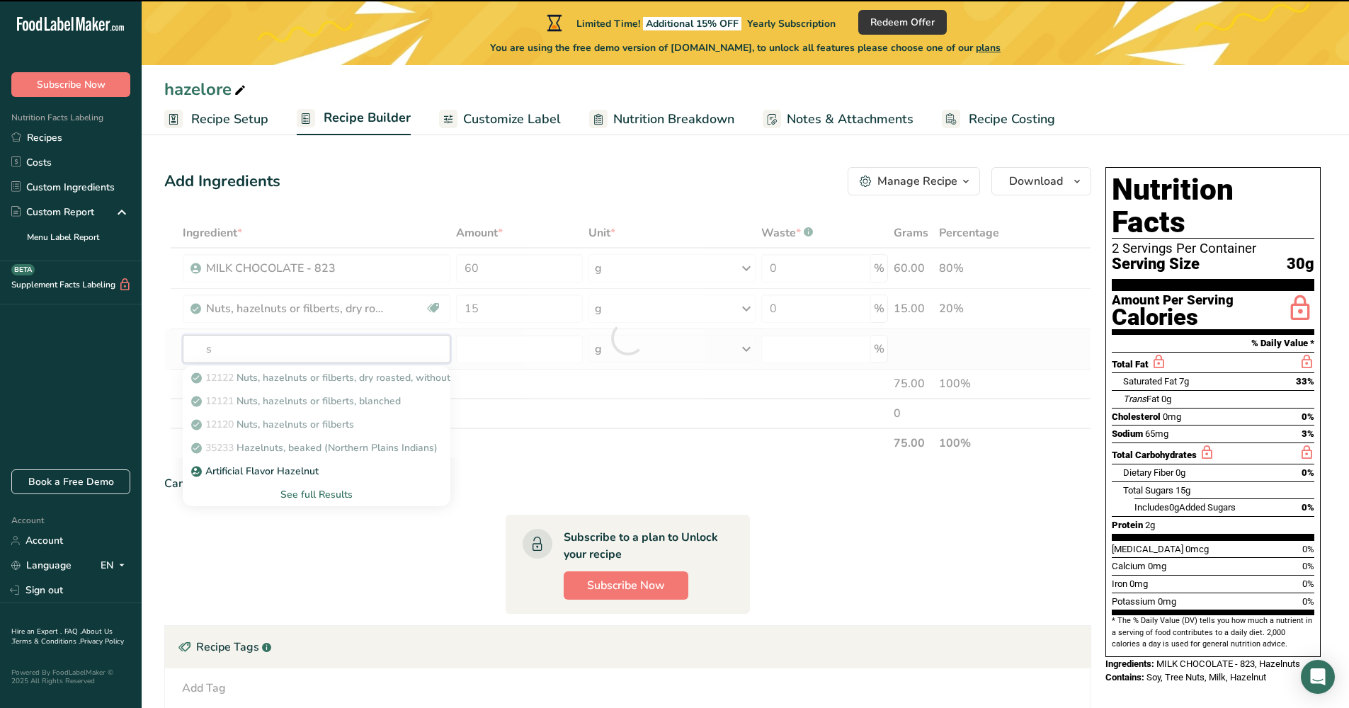
type input "su"
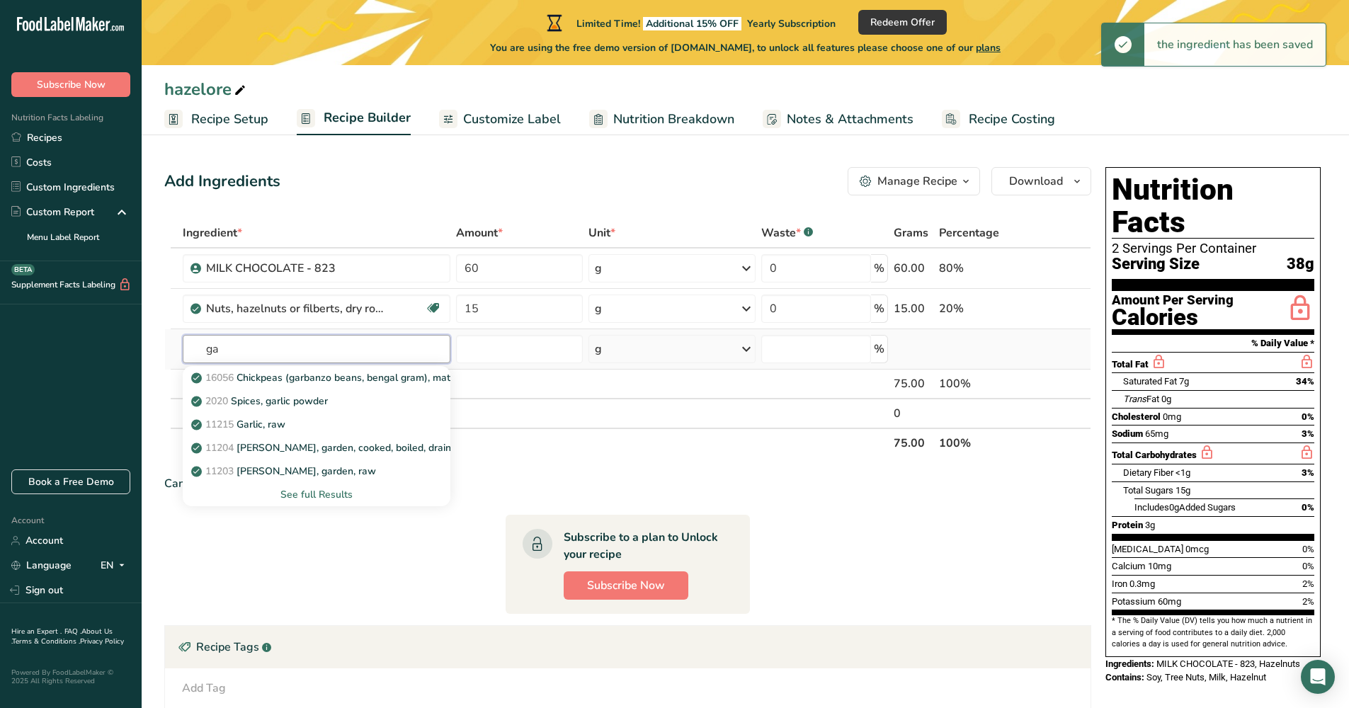
type input "g"
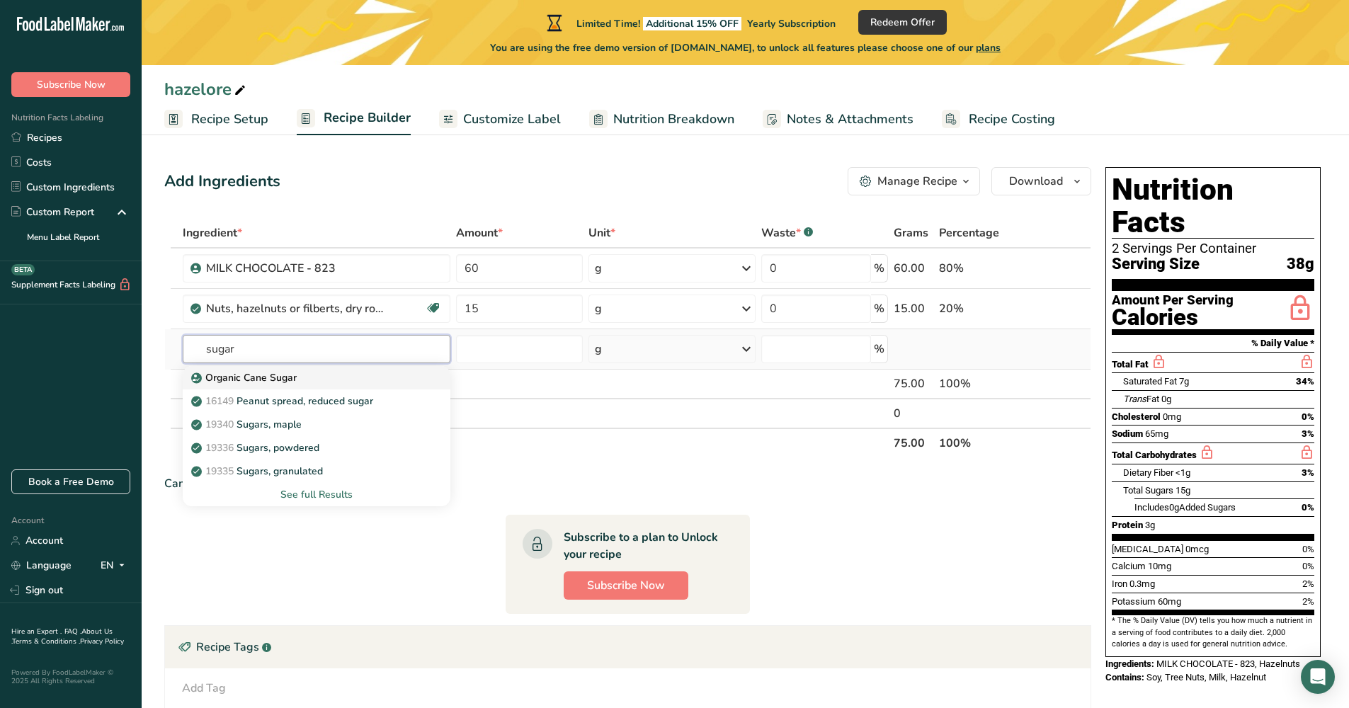
type input "sugar"
click at [324, 373] on div "Organic Cane Sugar" at bounding box center [305, 377] width 223 height 15
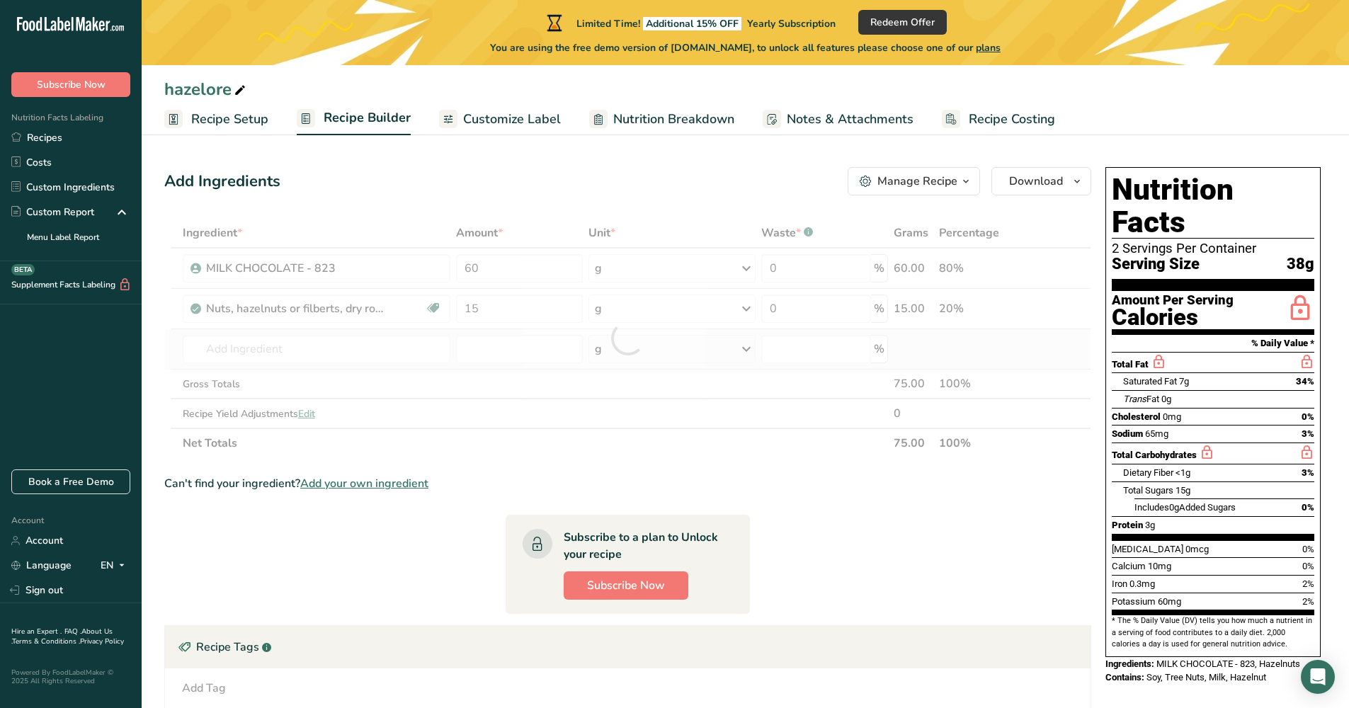
type input "Organic Cane Sugar"
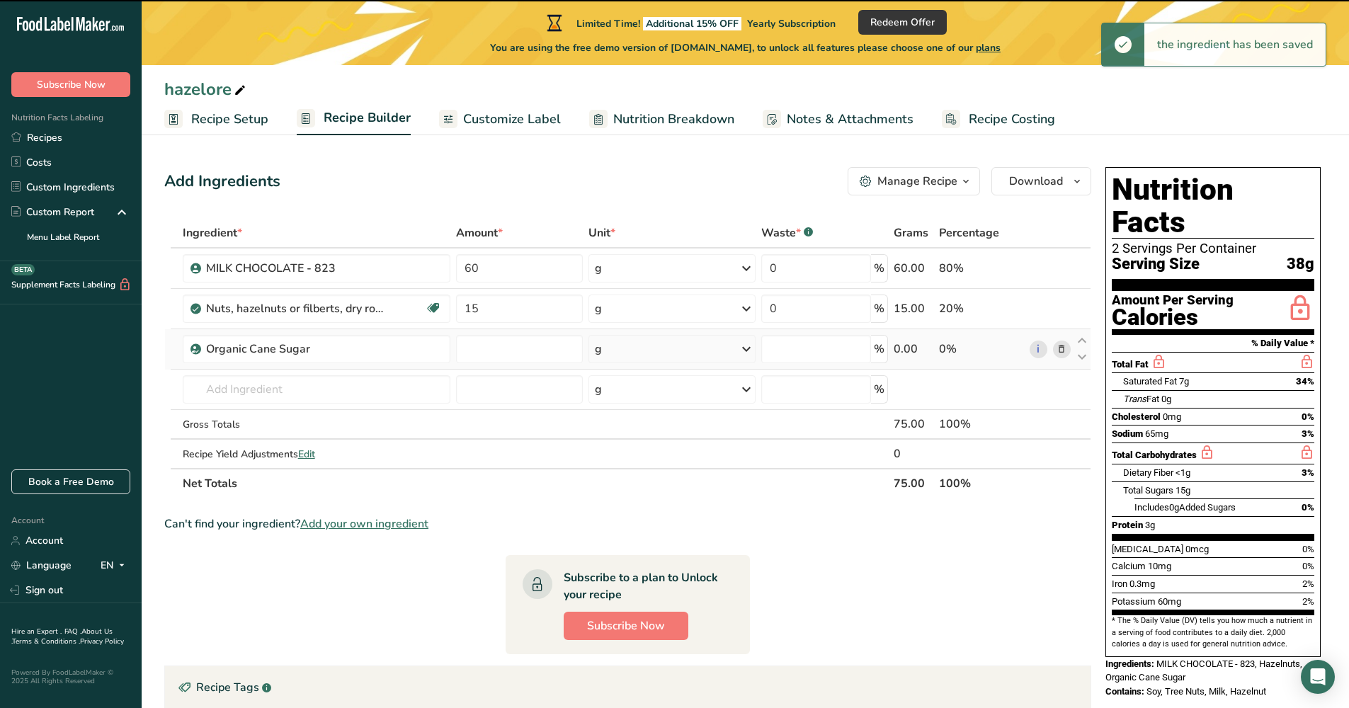
type input "0"
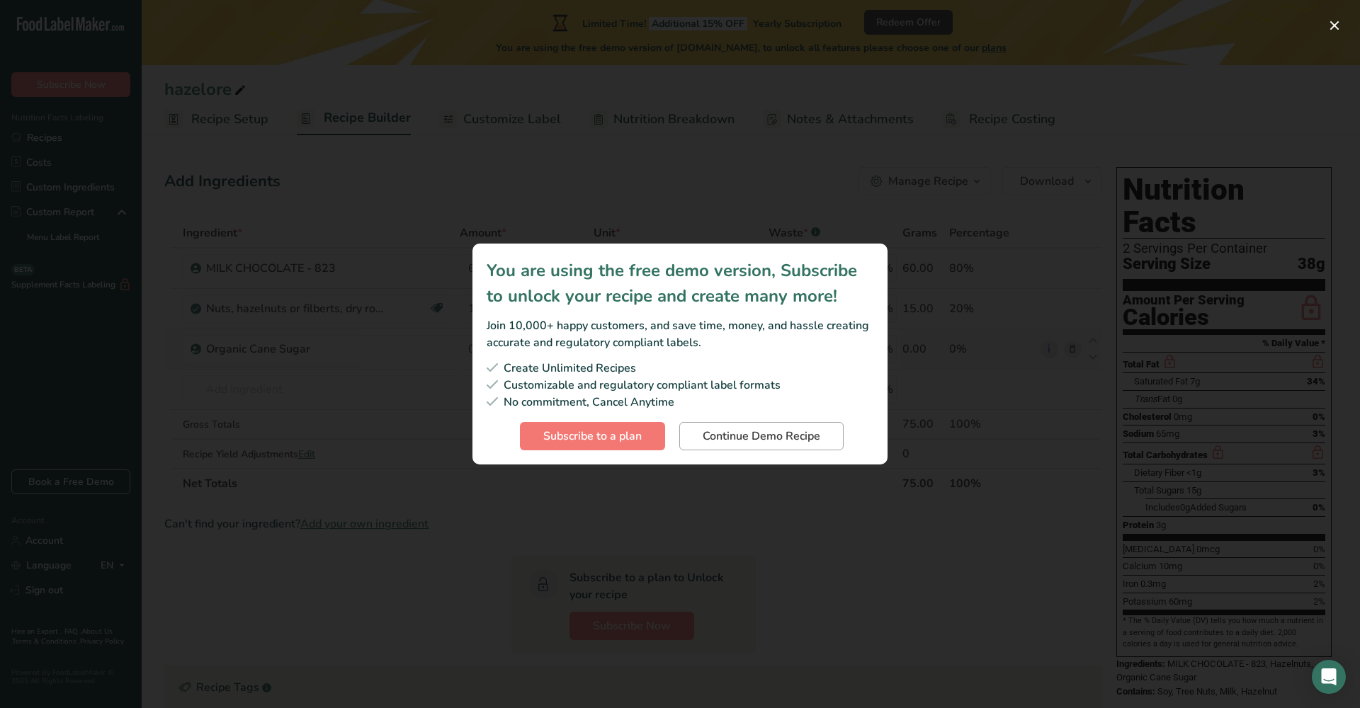
click at [772, 439] on span "Continue Demo Recipe" at bounding box center [762, 436] width 118 height 17
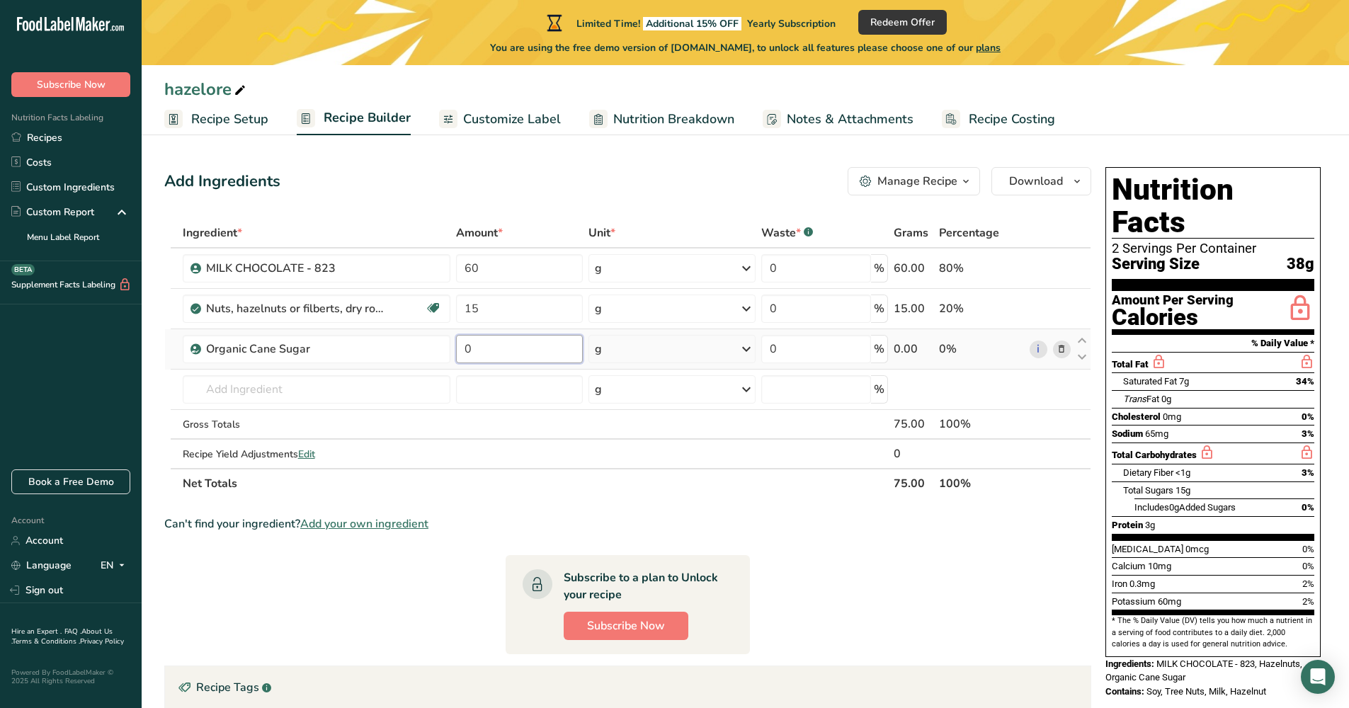
click at [536, 353] on input "0" at bounding box center [519, 349] width 126 height 28
type input "5"
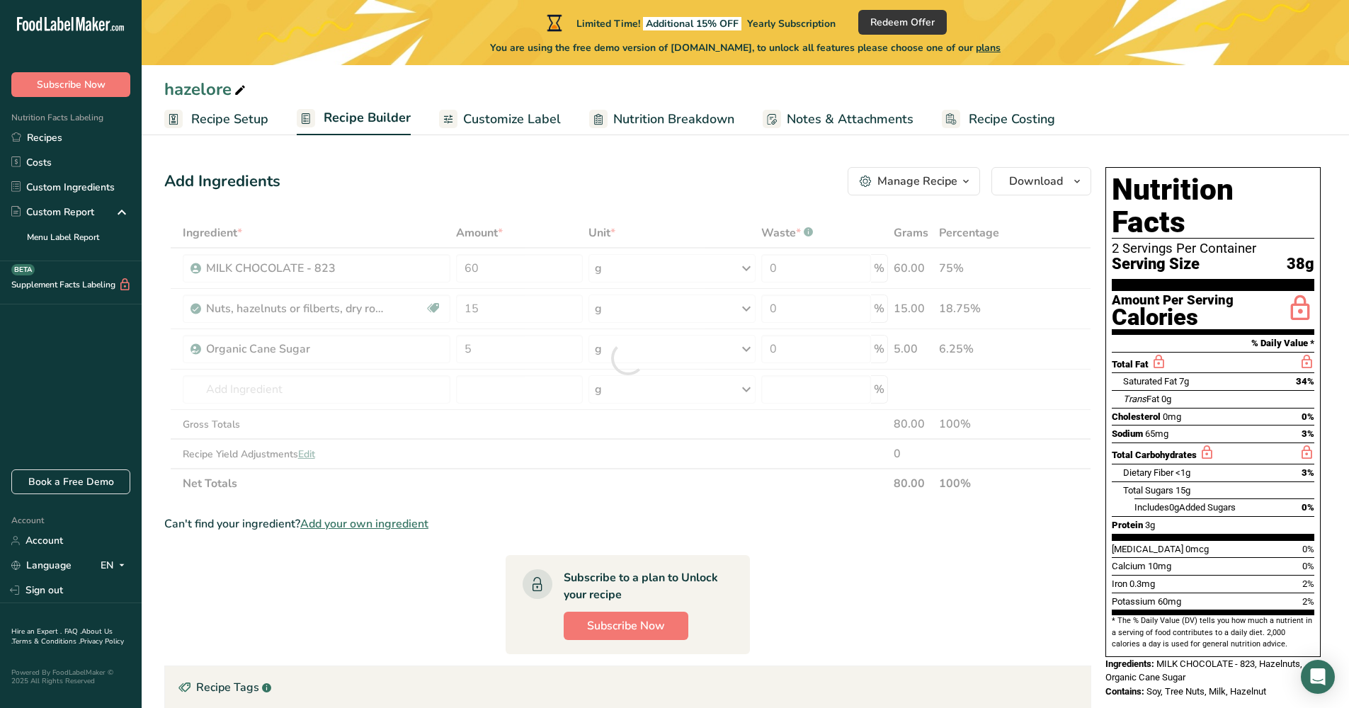
click at [713, 494] on div "Ingredient * Amount * Unit * Waste * .a-a{fill:#347362;}.b-a{fill:#fff;} Grams …" at bounding box center [627, 358] width 927 height 281
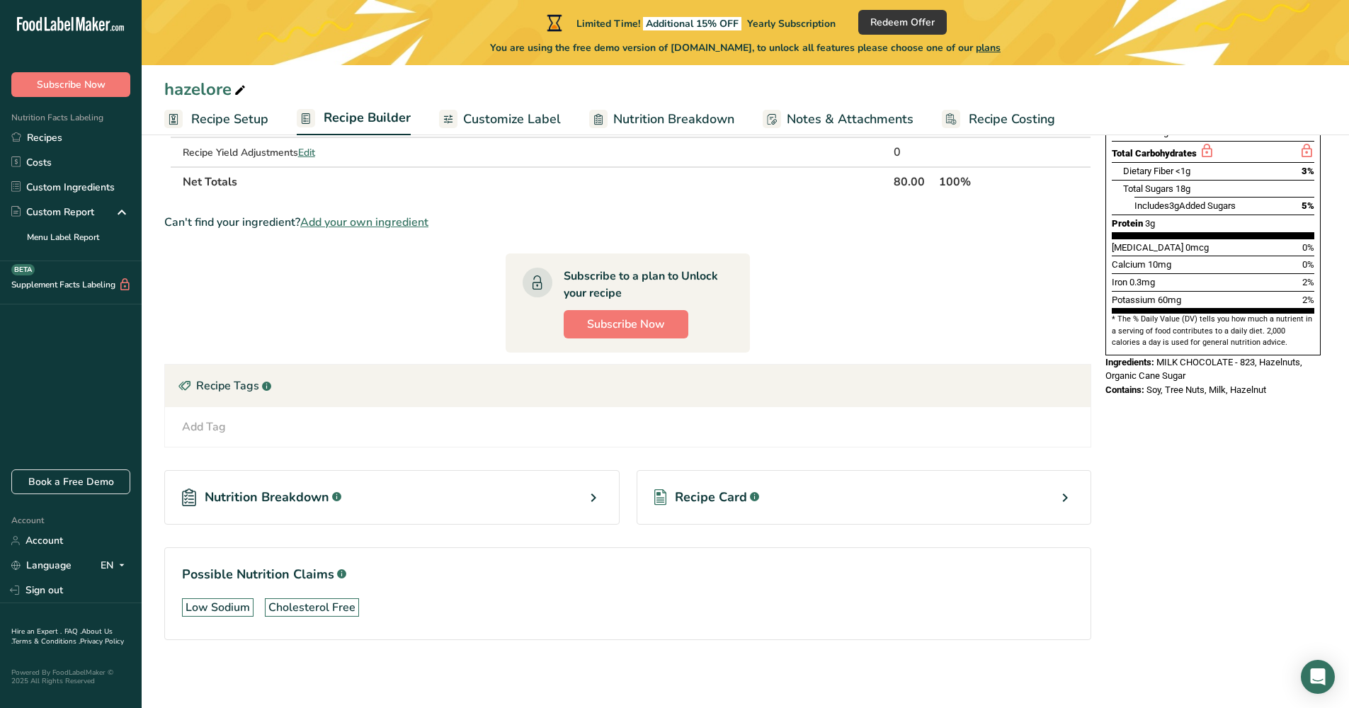
scroll to position [66, 0]
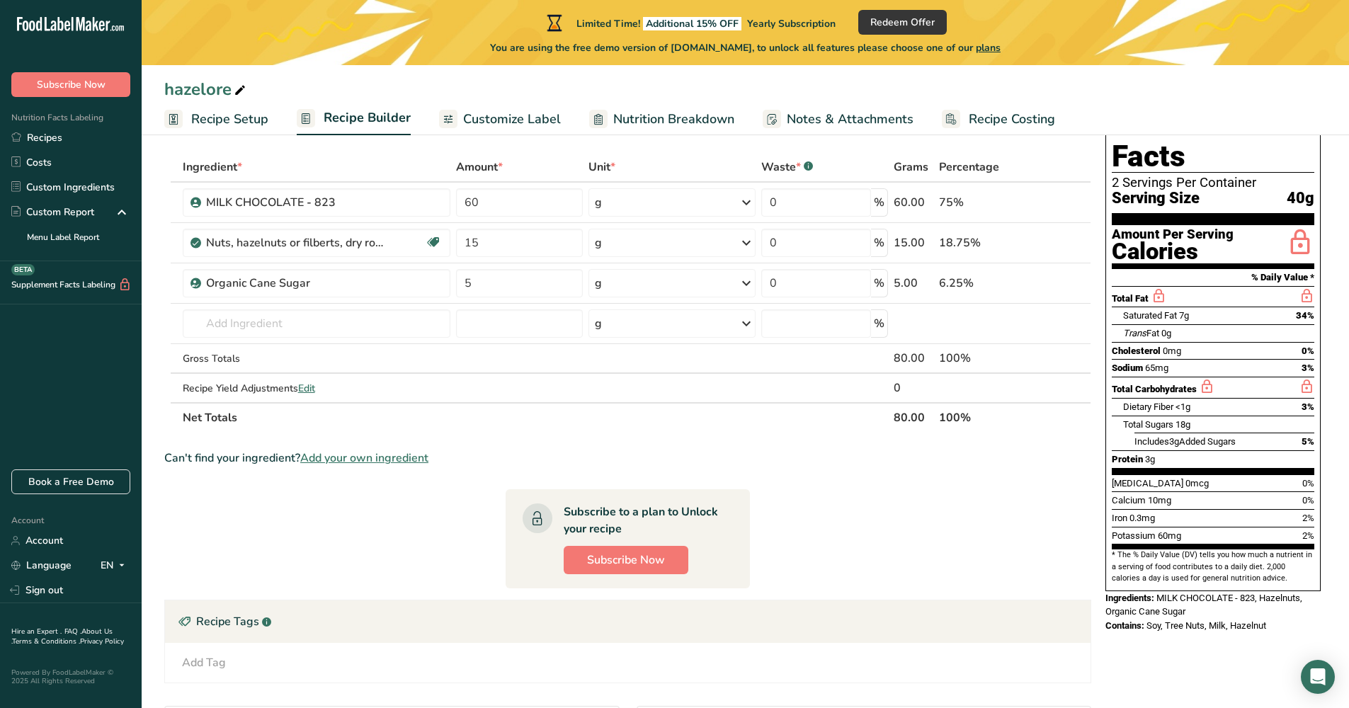
click at [528, 106] on link "Customize Label" at bounding box center [500, 119] width 122 height 32
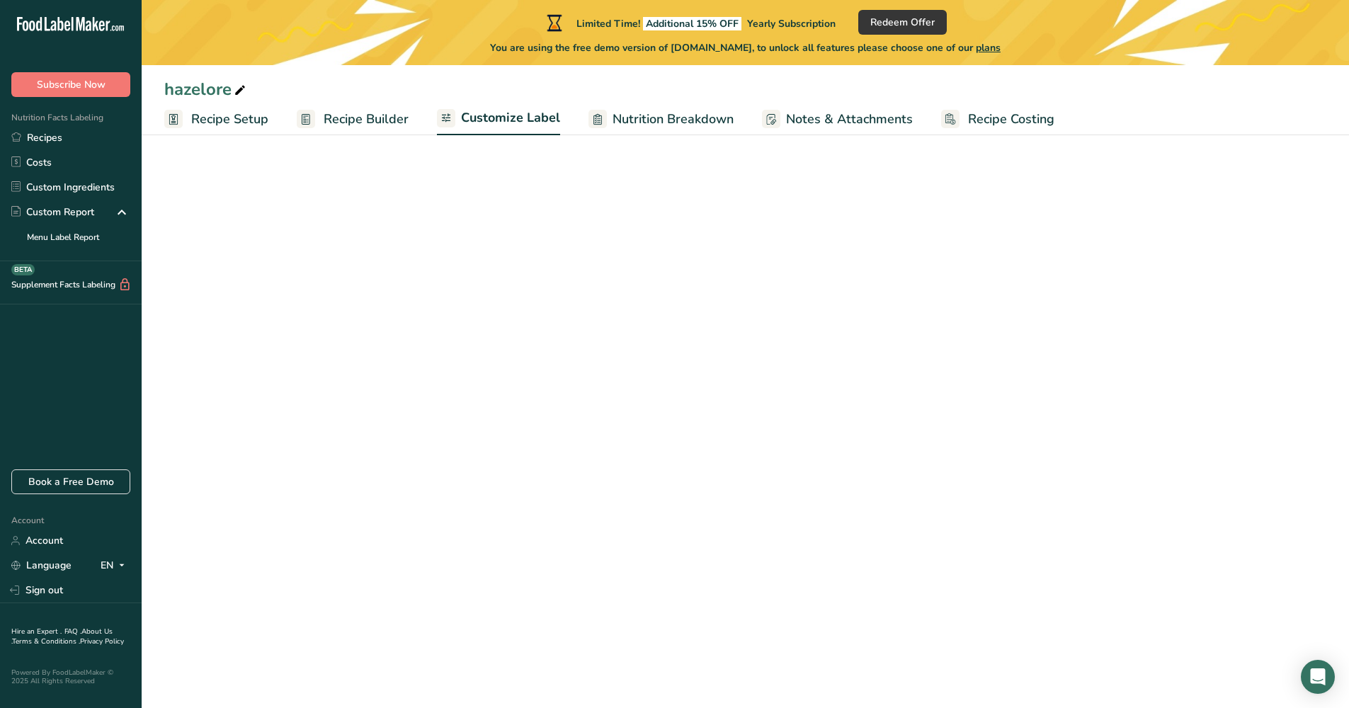
click at [531, 121] on span "Customize Label" at bounding box center [510, 117] width 99 height 19
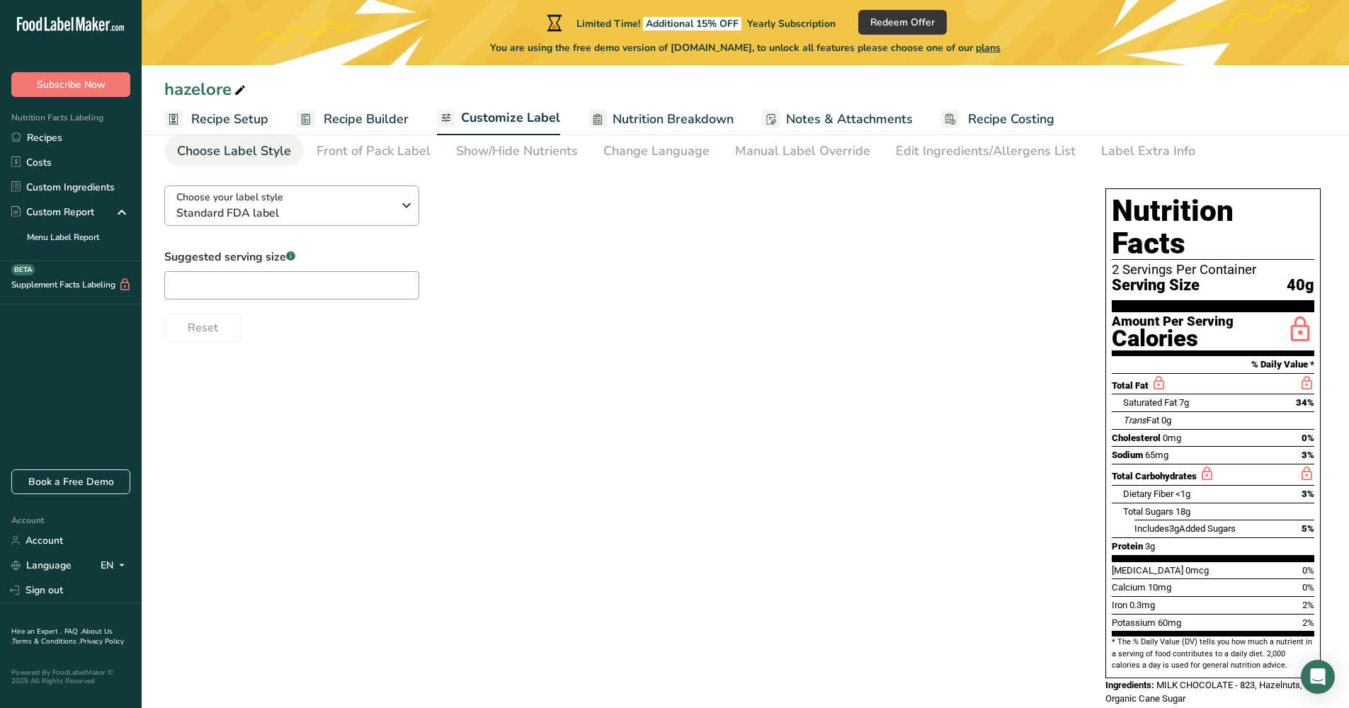
click at [405, 201] on icon "button" at bounding box center [406, 206] width 17 height 26
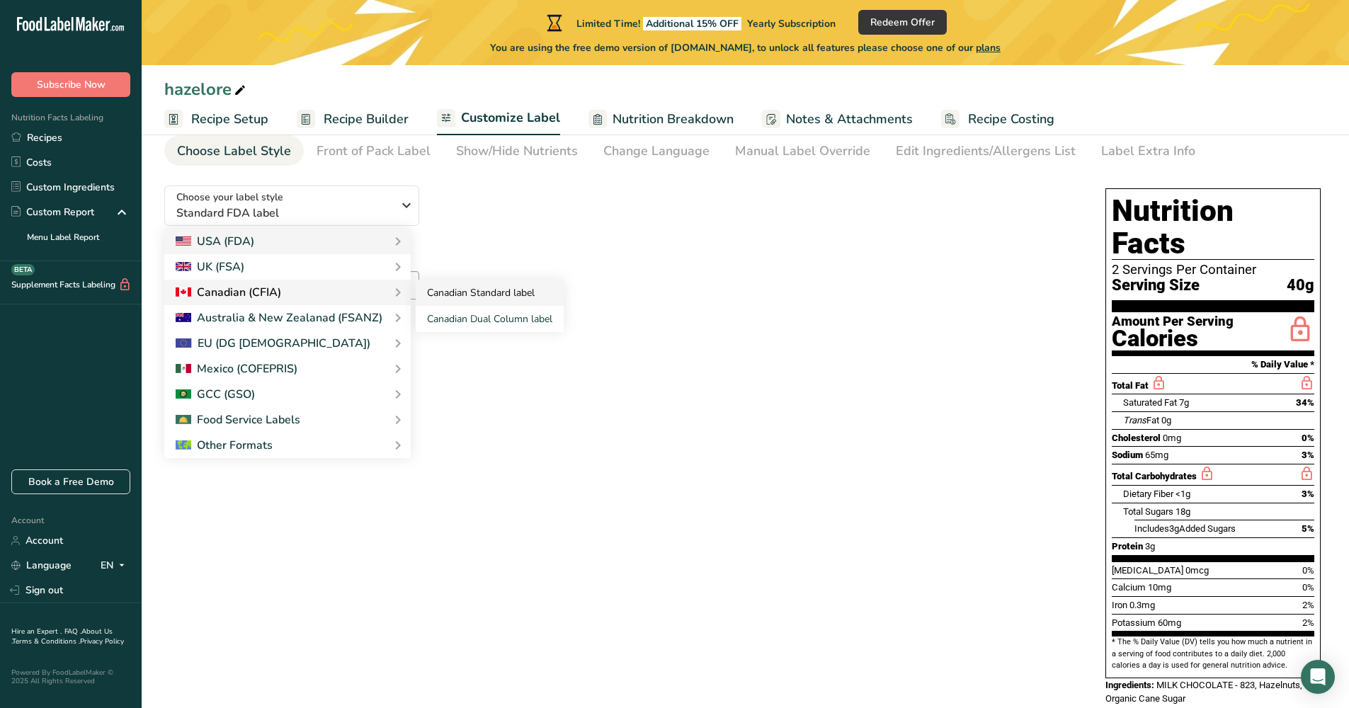
click at [457, 293] on link "Canadian Standard label" at bounding box center [490, 293] width 148 height 26
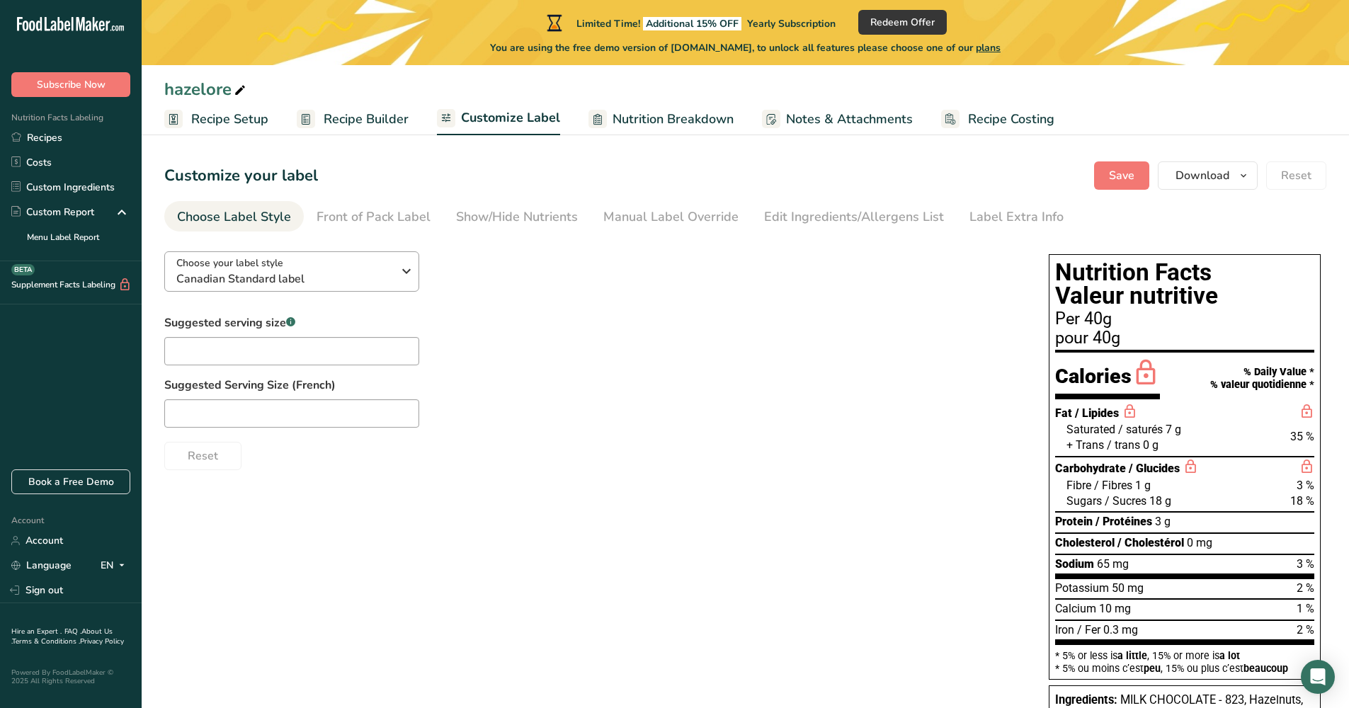
click at [377, 271] on span "Canadian Standard label" at bounding box center [284, 279] width 216 height 17
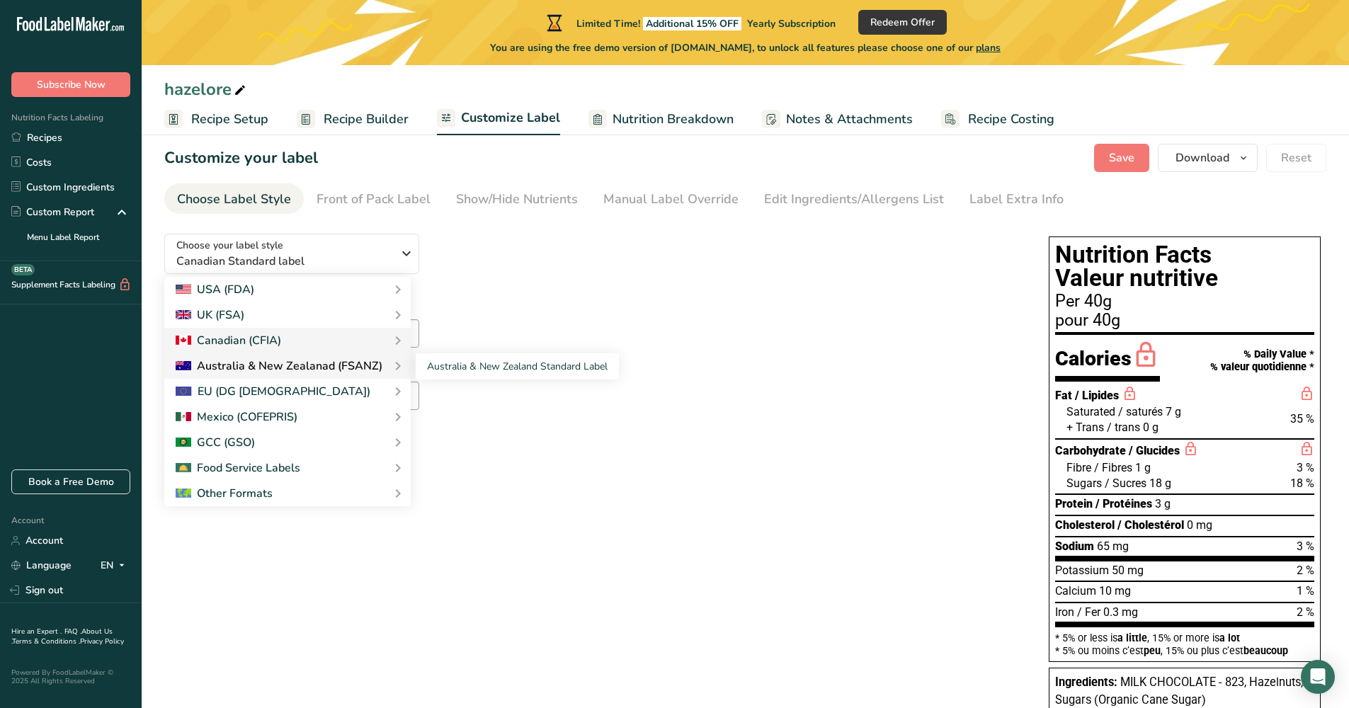
scroll to position [26, 0]
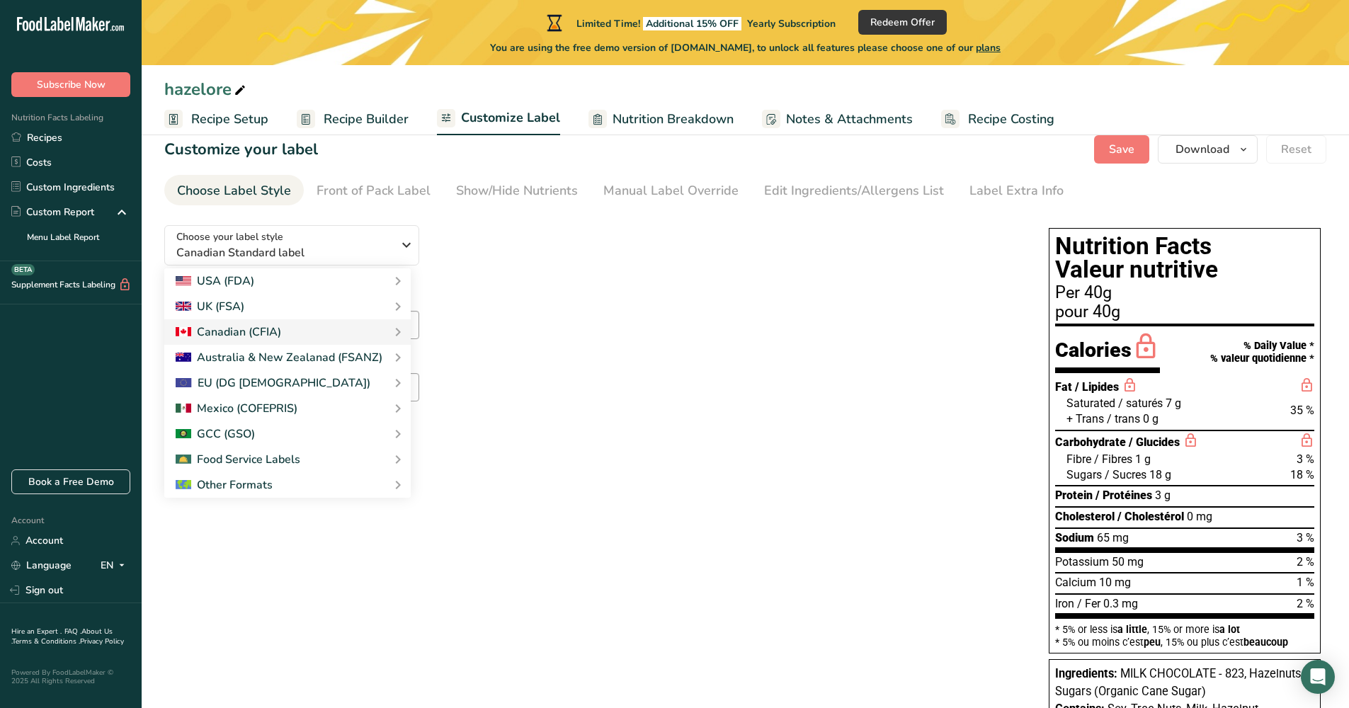
click at [715, 378] on div at bounding box center [592, 387] width 856 height 28
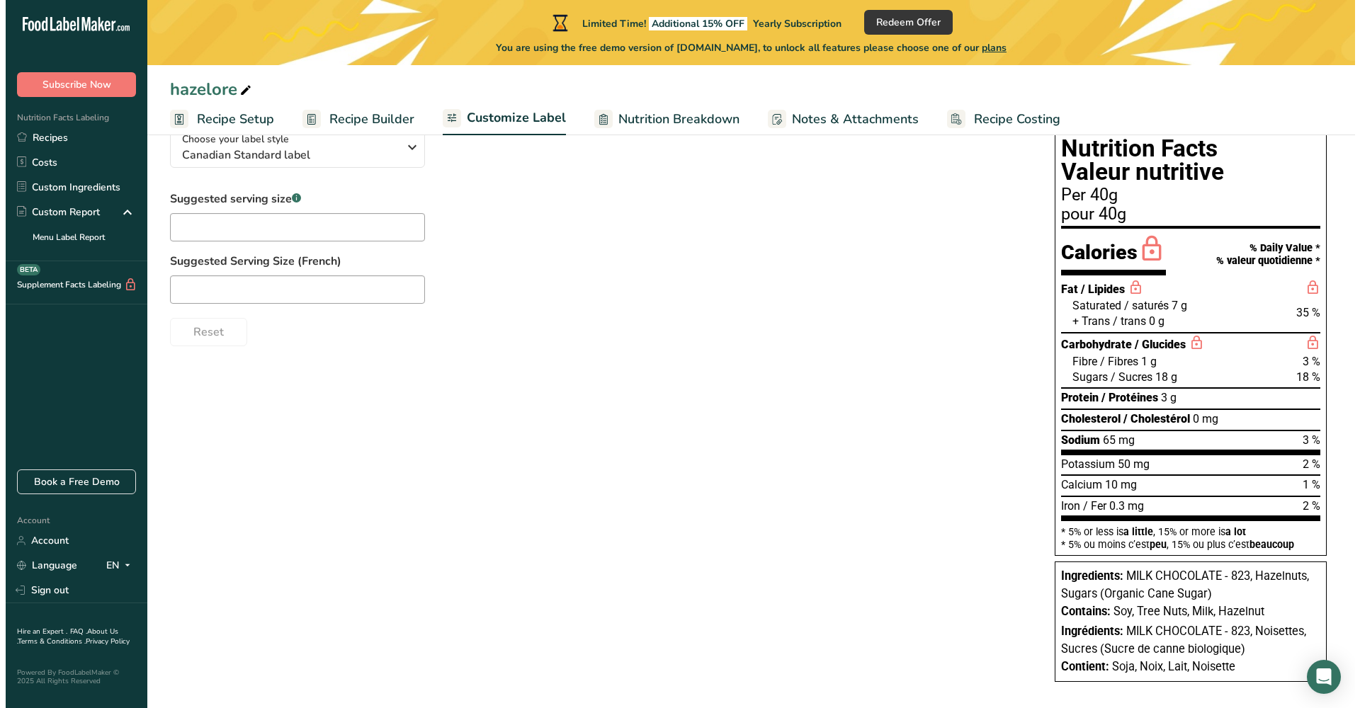
scroll to position [0, 0]
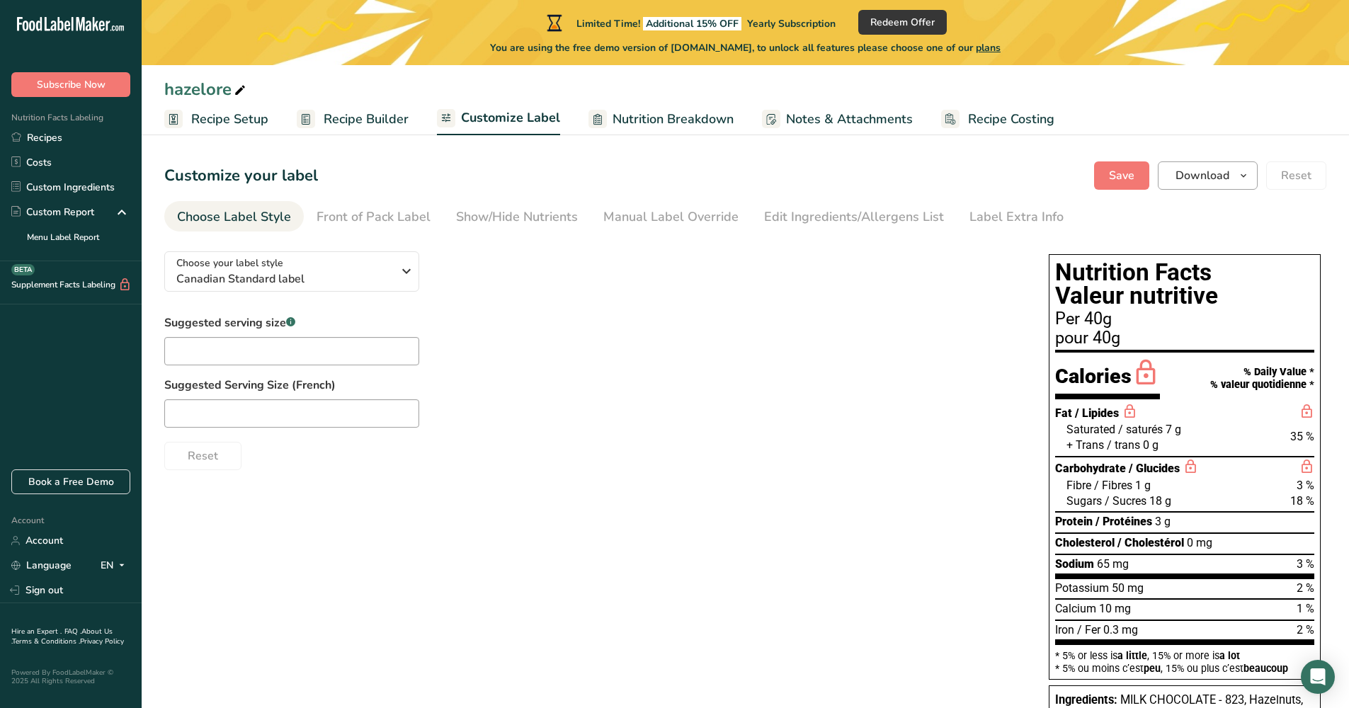
click at [1188, 175] on span "Download" at bounding box center [1203, 175] width 54 height 17
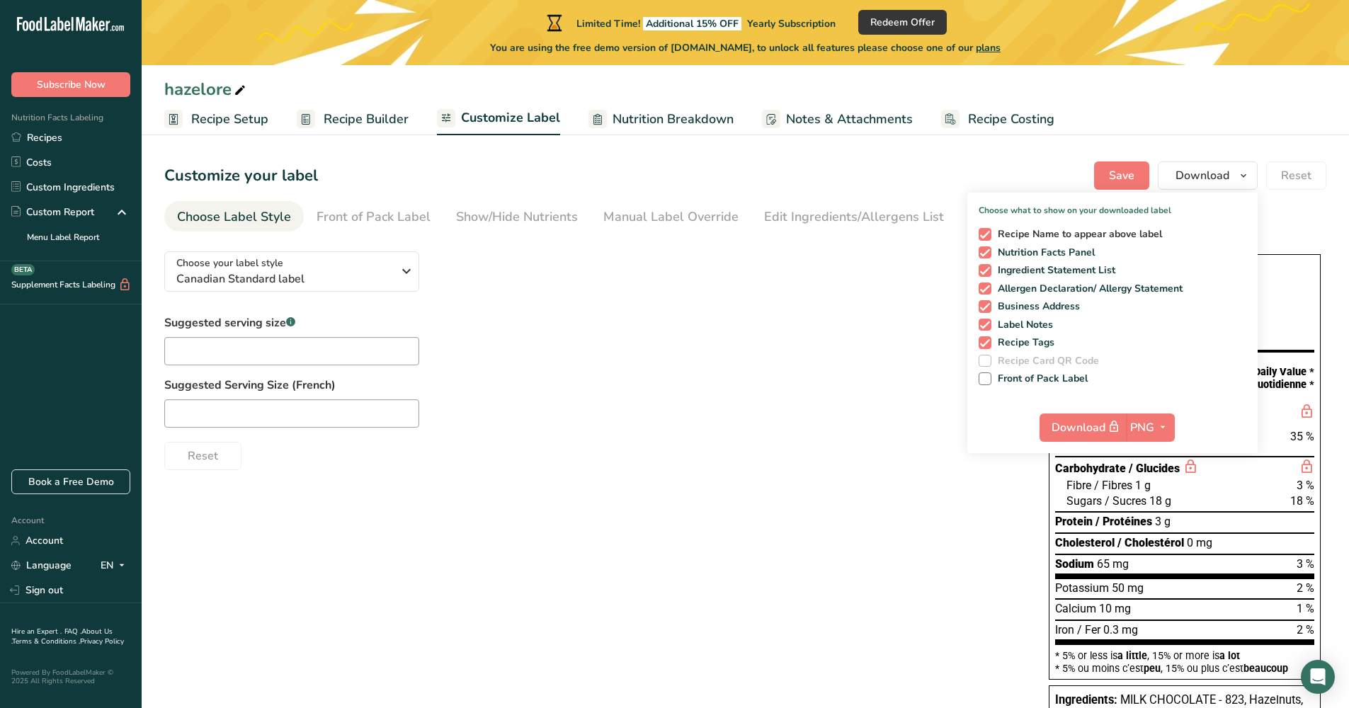
click at [1072, 234] on span "Recipe Name to appear above label" at bounding box center [1077, 234] width 171 height 13
click at [988, 234] on input "Recipe Name to appear above label" at bounding box center [983, 234] width 9 height 9
checkbox input "false"
click at [1060, 266] on span "Ingredient Statement List" at bounding box center [1054, 270] width 125 height 13
click at [988, 266] on input "Ingredient Statement List" at bounding box center [983, 270] width 9 height 9
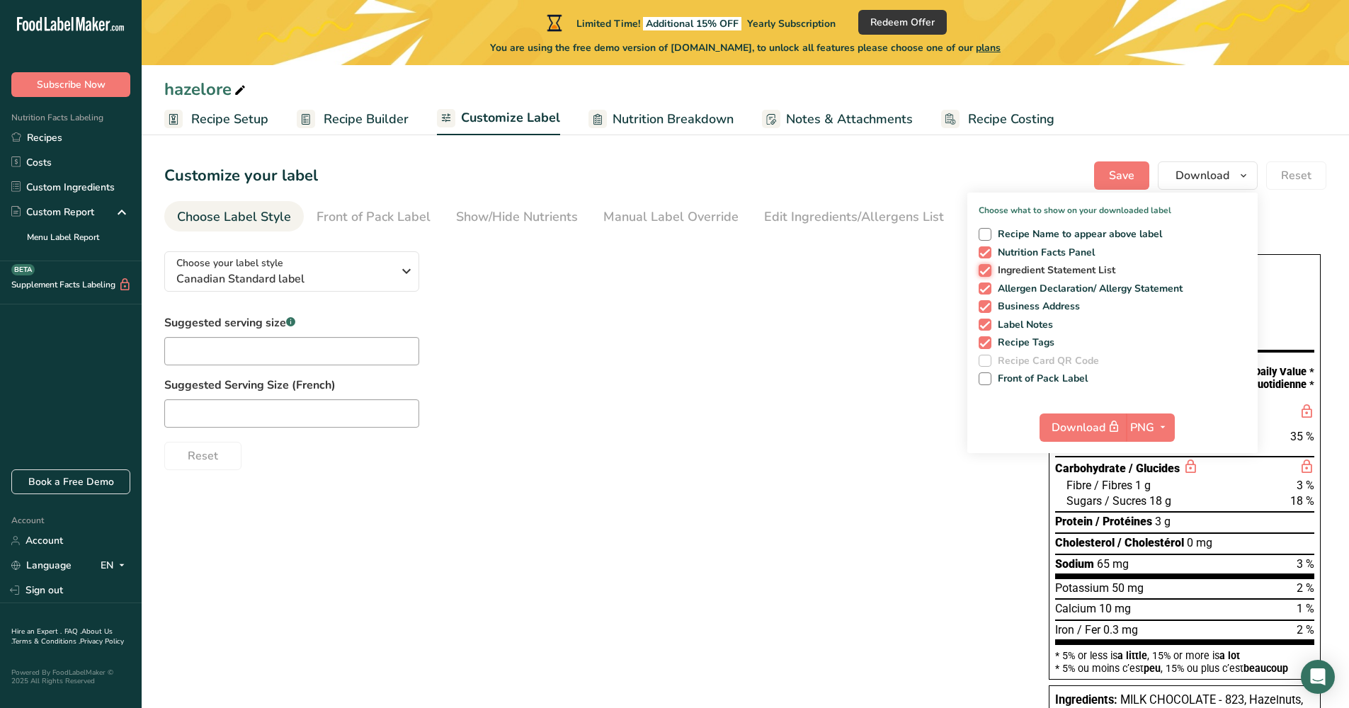
checkbox input "false"
click at [1064, 290] on span "Allergen Declaration/ Allergy Statement" at bounding box center [1088, 289] width 192 height 13
click at [988, 290] on input "Allergen Declaration/ Allergy Statement" at bounding box center [983, 288] width 9 height 9
checkbox input "false"
click at [1055, 302] on span "Business Address" at bounding box center [1036, 306] width 89 height 13
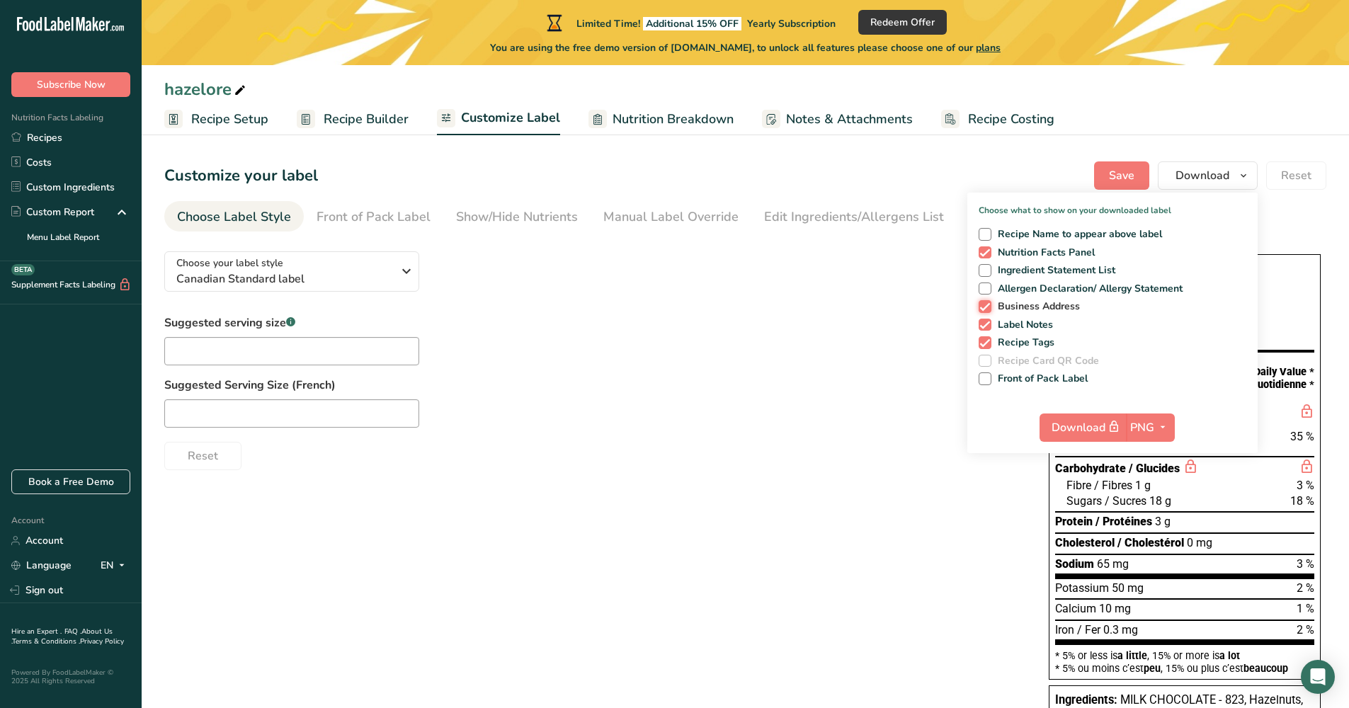
click at [988, 302] on input "Business Address" at bounding box center [983, 306] width 9 height 9
checkbox input "false"
click at [1034, 326] on span "Label Notes" at bounding box center [1023, 325] width 62 height 13
click at [988, 326] on input "Label Notes" at bounding box center [983, 324] width 9 height 9
checkbox input "false"
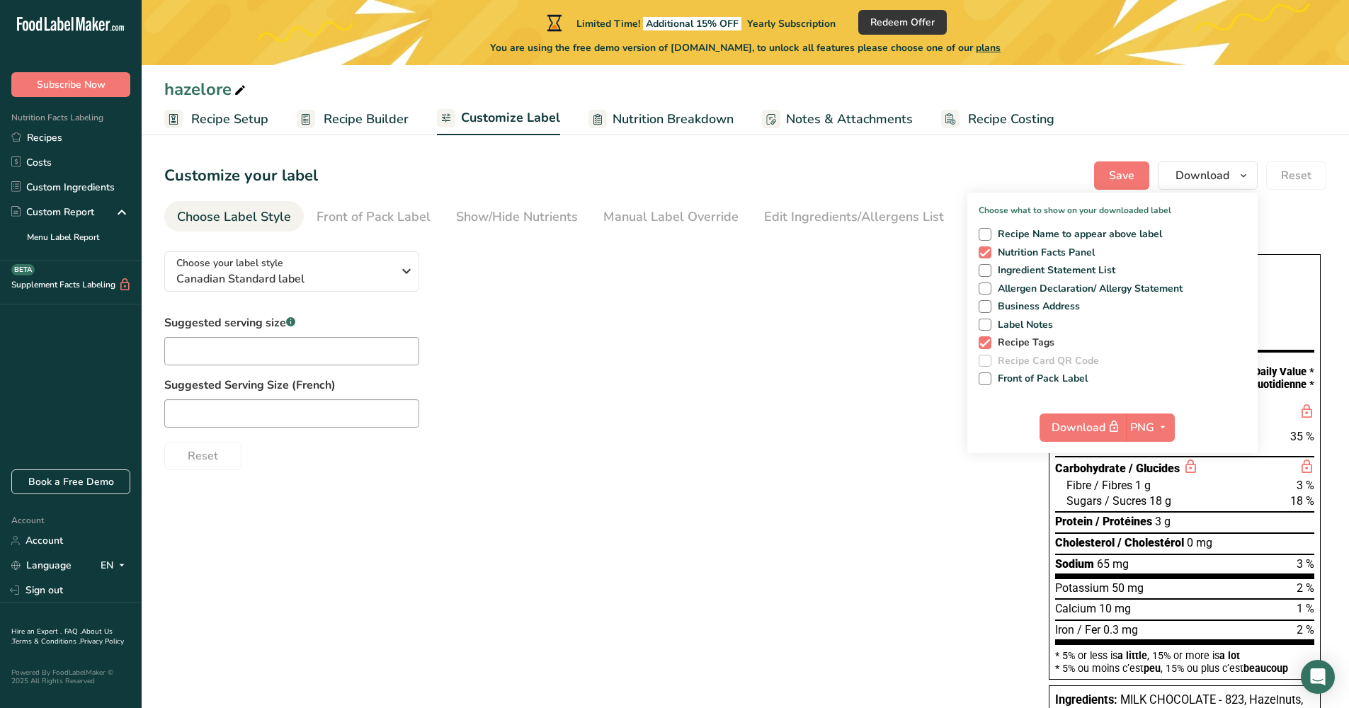
click at [1032, 342] on span "Recipe Tags" at bounding box center [1024, 342] width 64 height 13
click at [988, 342] on input "Recipe Tags" at bounding box center [983, 342] width 9 height 9
checkbox input "false"
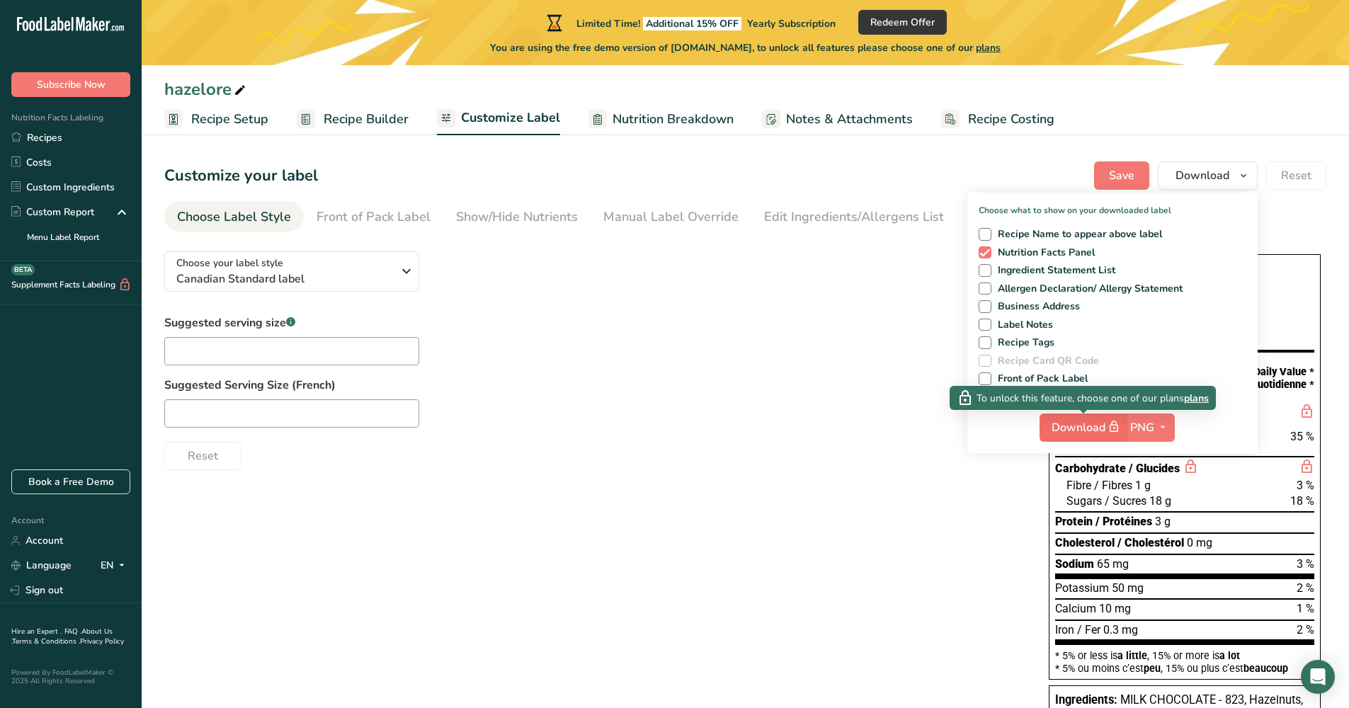
click at [1077, 428] on span "Download" at bounding box center [1087, 428] width 71 height 18
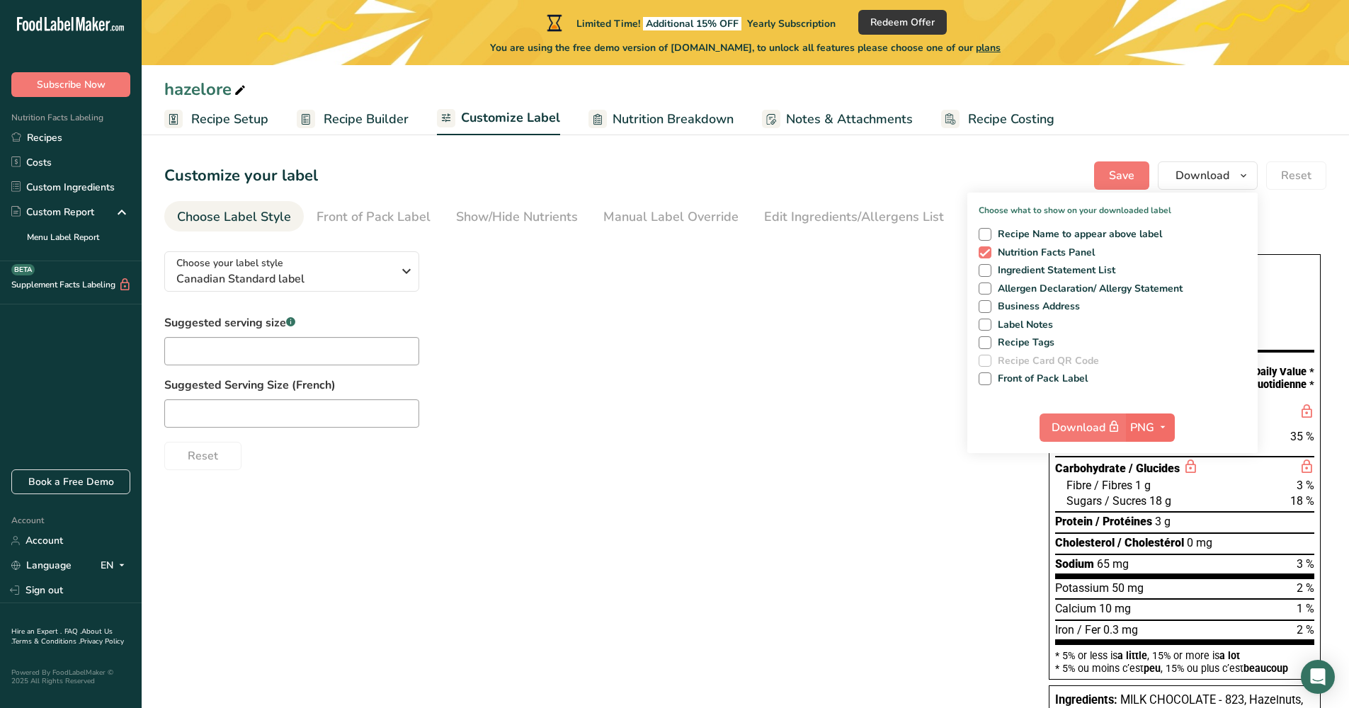
click at [1167, 424] on icon "button" at bounding box center [1163, 428] width 11 height 18
click at [1051, 412] on div "Download PNG PNG BMP SVG PDF" at bounding box center [1113, 430] width 290 height 45
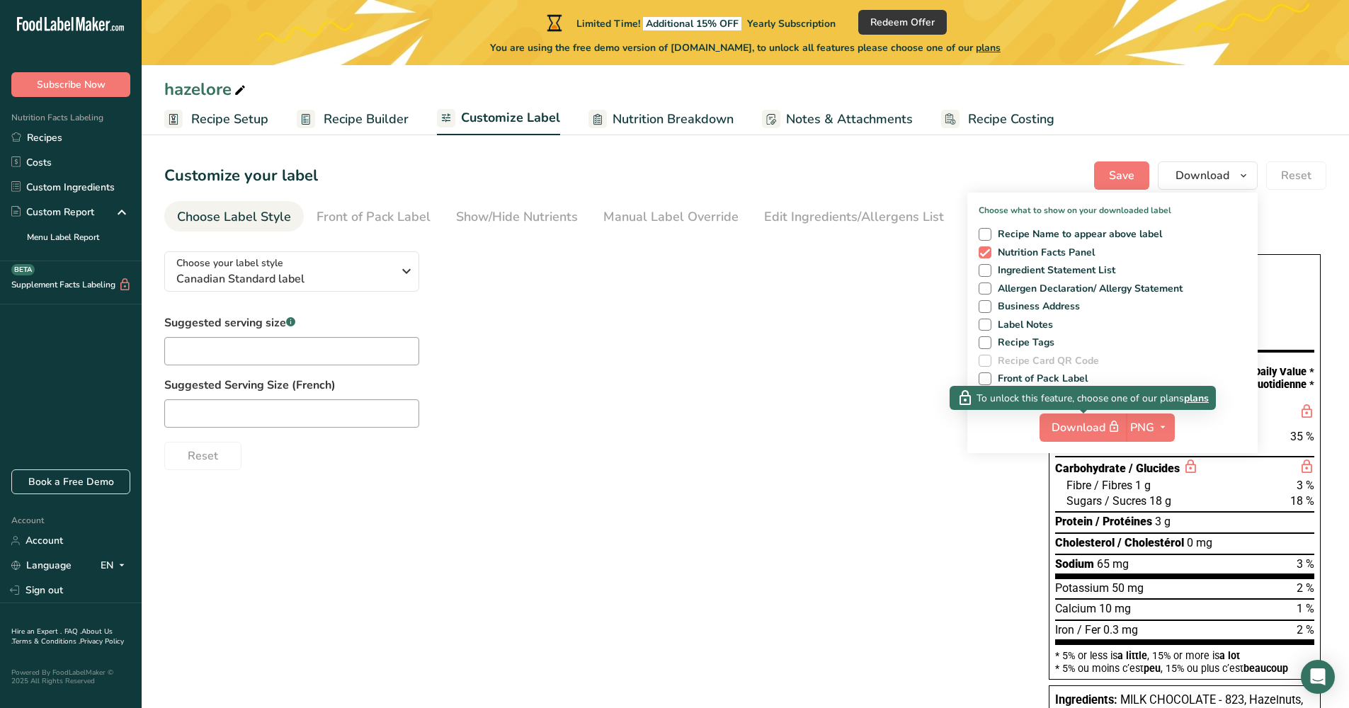
click at [1192, 400] on span "plans" at bounding box center [1196, 398] width 25 height 15
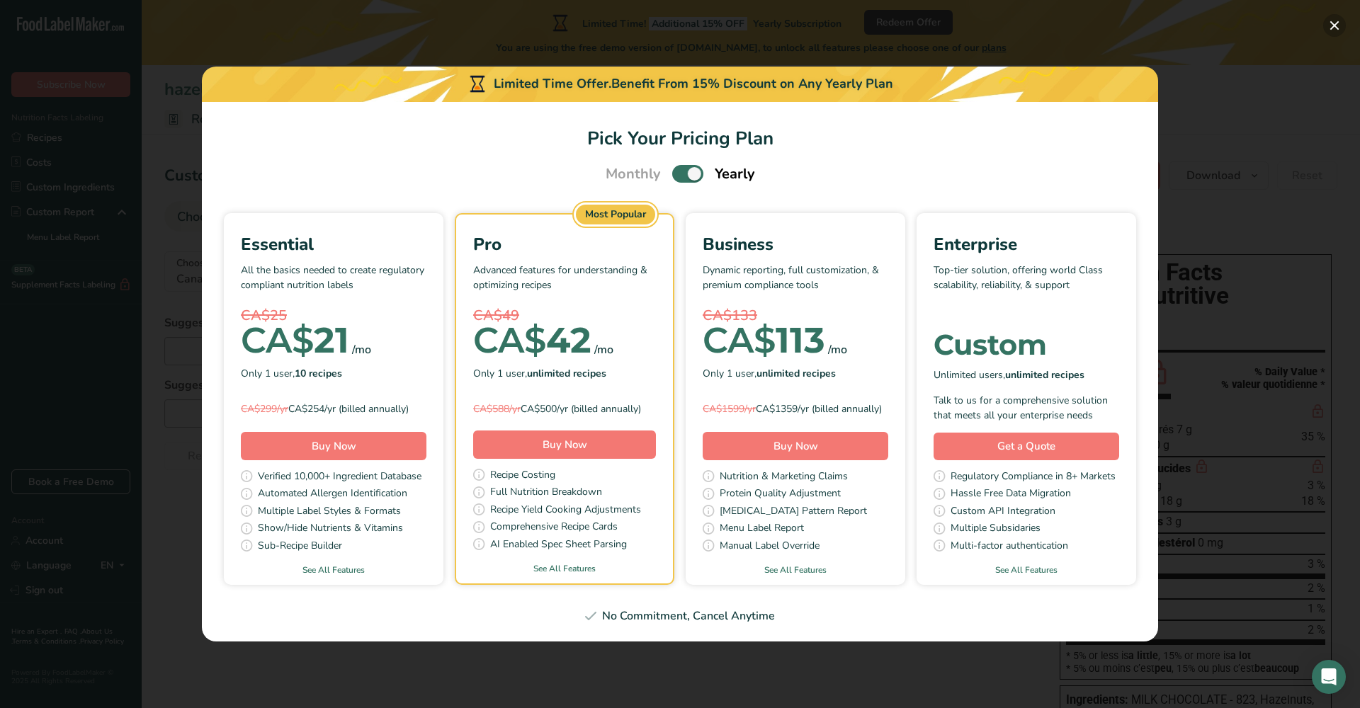
click at [1329, 21] on button "Pick Your Pricing Plan Modal" at bounding box center [1334, 25] width 23 height 23
